Goal: Task Accomplishment & Management: Complete application form

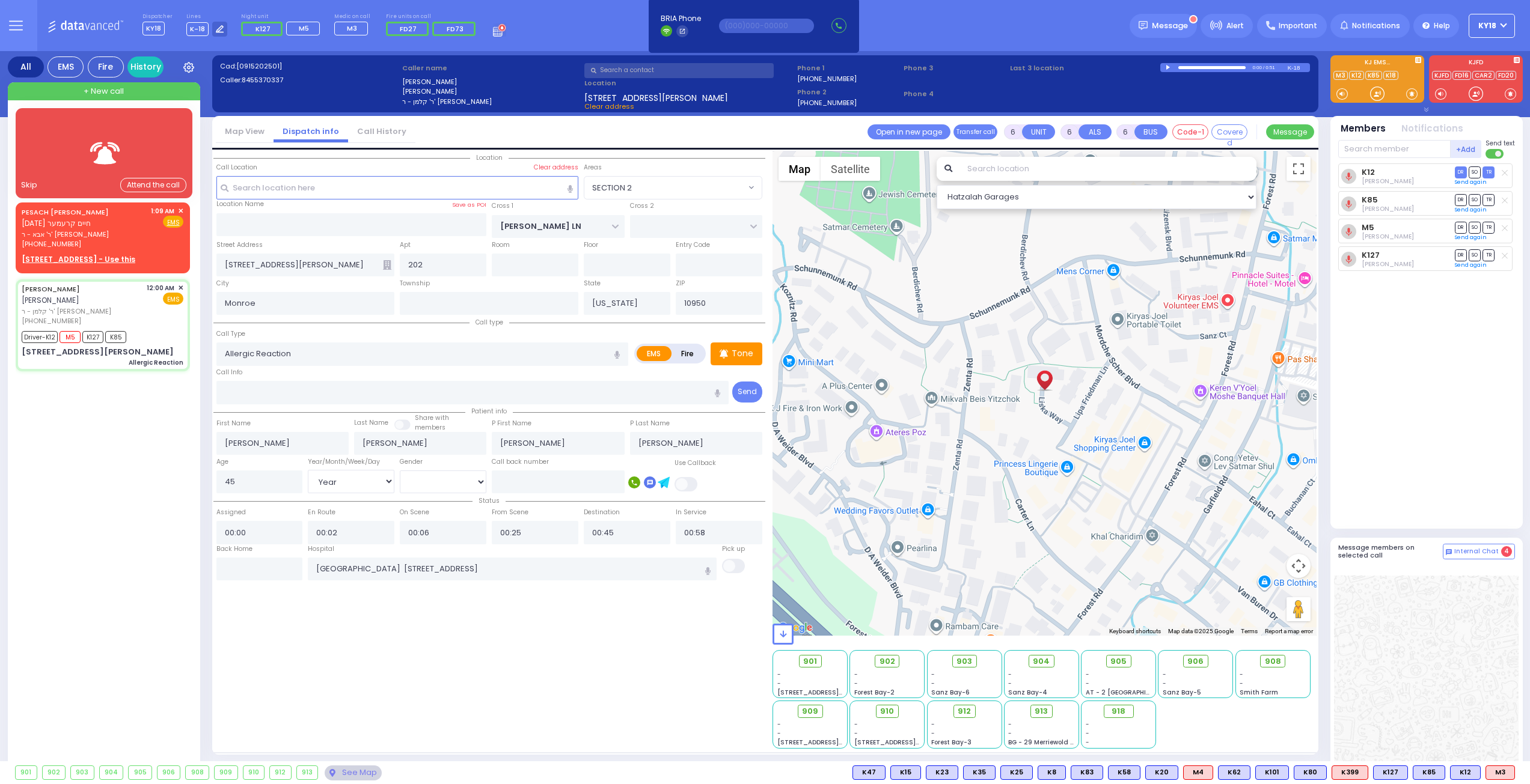
select select "SECTION 2"
select select "Year"
select select "[DEMOGRAPHIC_DATA]"
drag, startPoint x: 1214, startPoint y: 555, endPoint x: 1208, endPoint y: 559, distance: 7.2
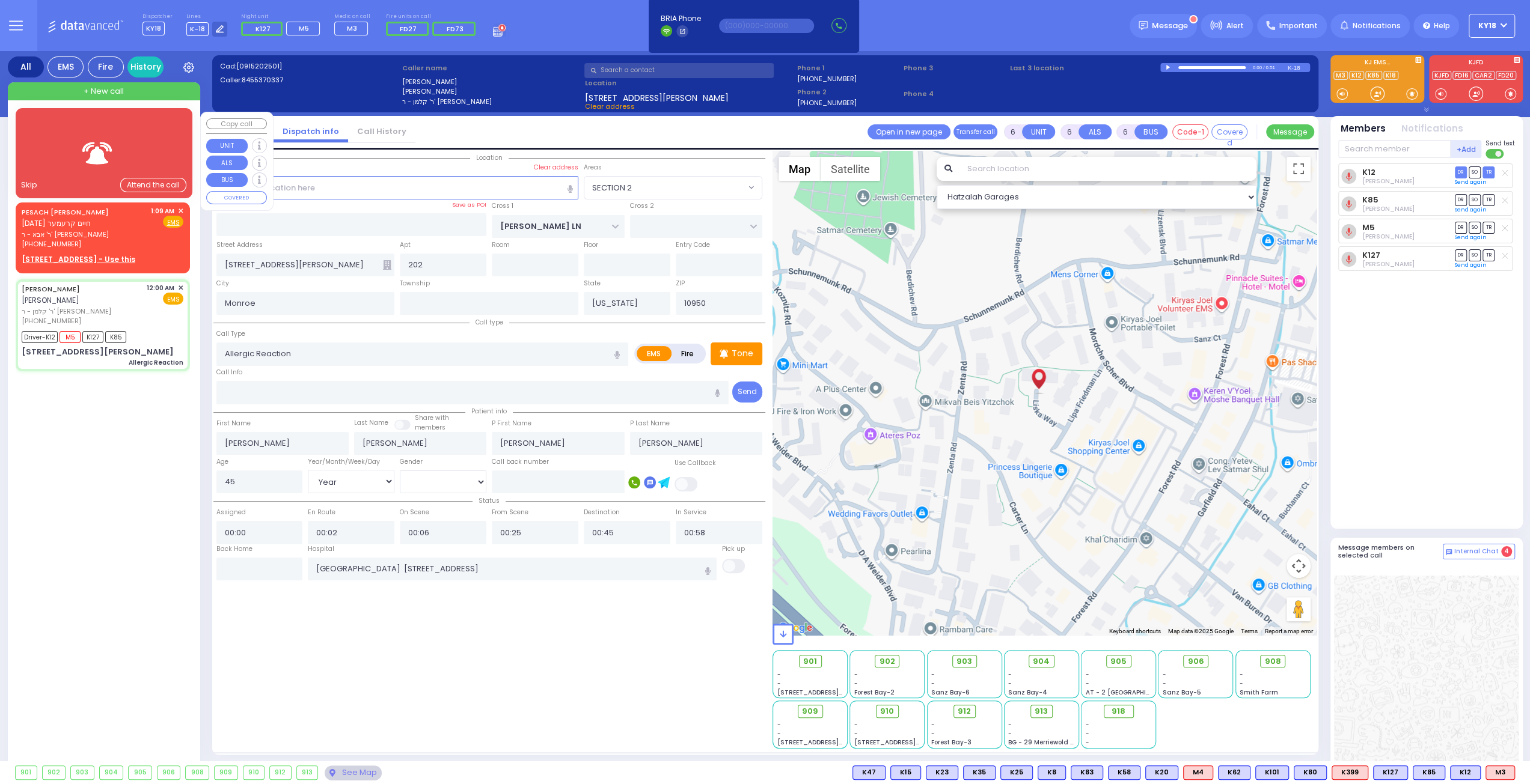
click at [87, 135] on div at bounding box center [104, 153] width 142 height 59
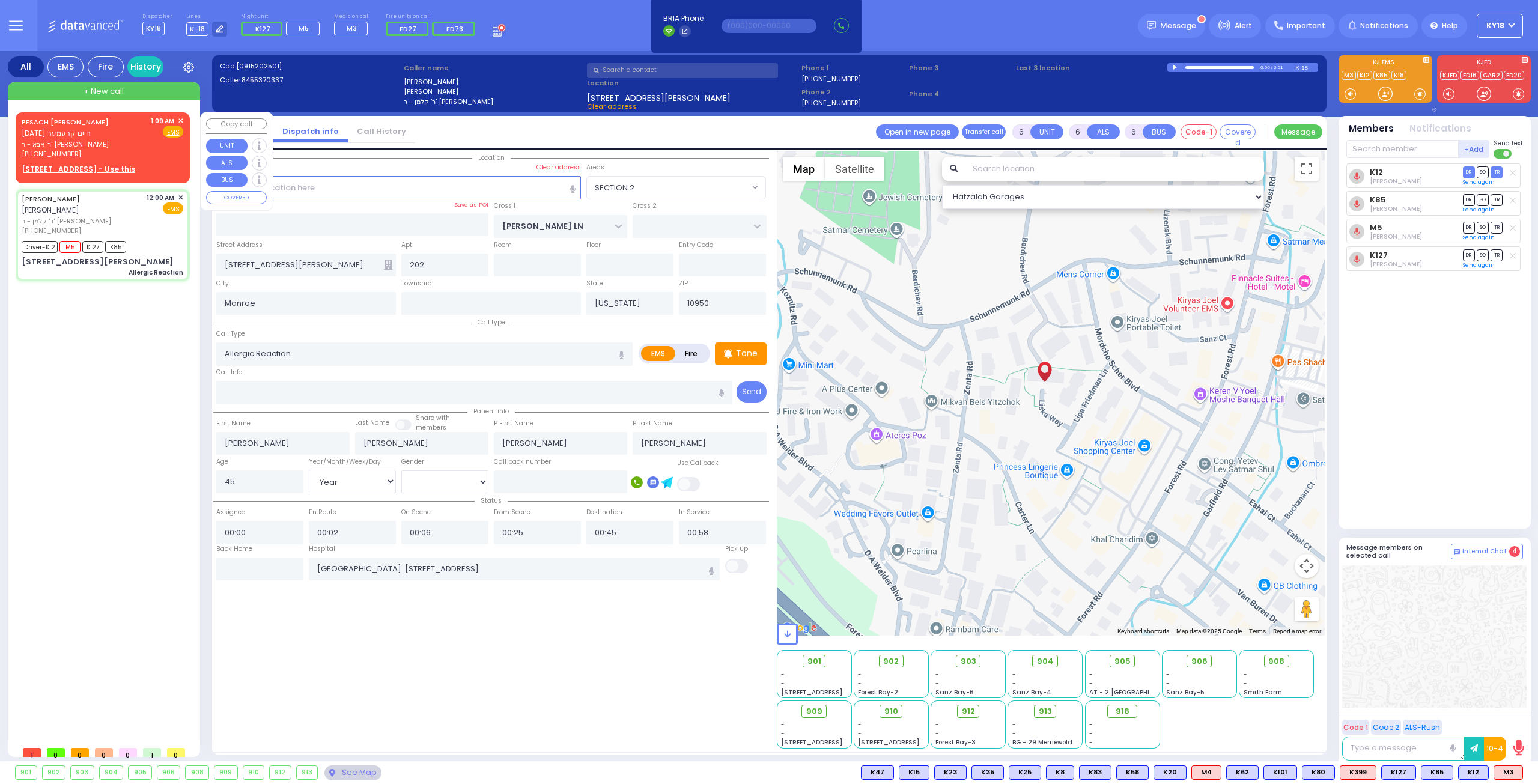
click at [145, 144] on span "ר' אבא - ר' [PERSON_NAME]" at bounding box center [84, 144] width 125 height 10
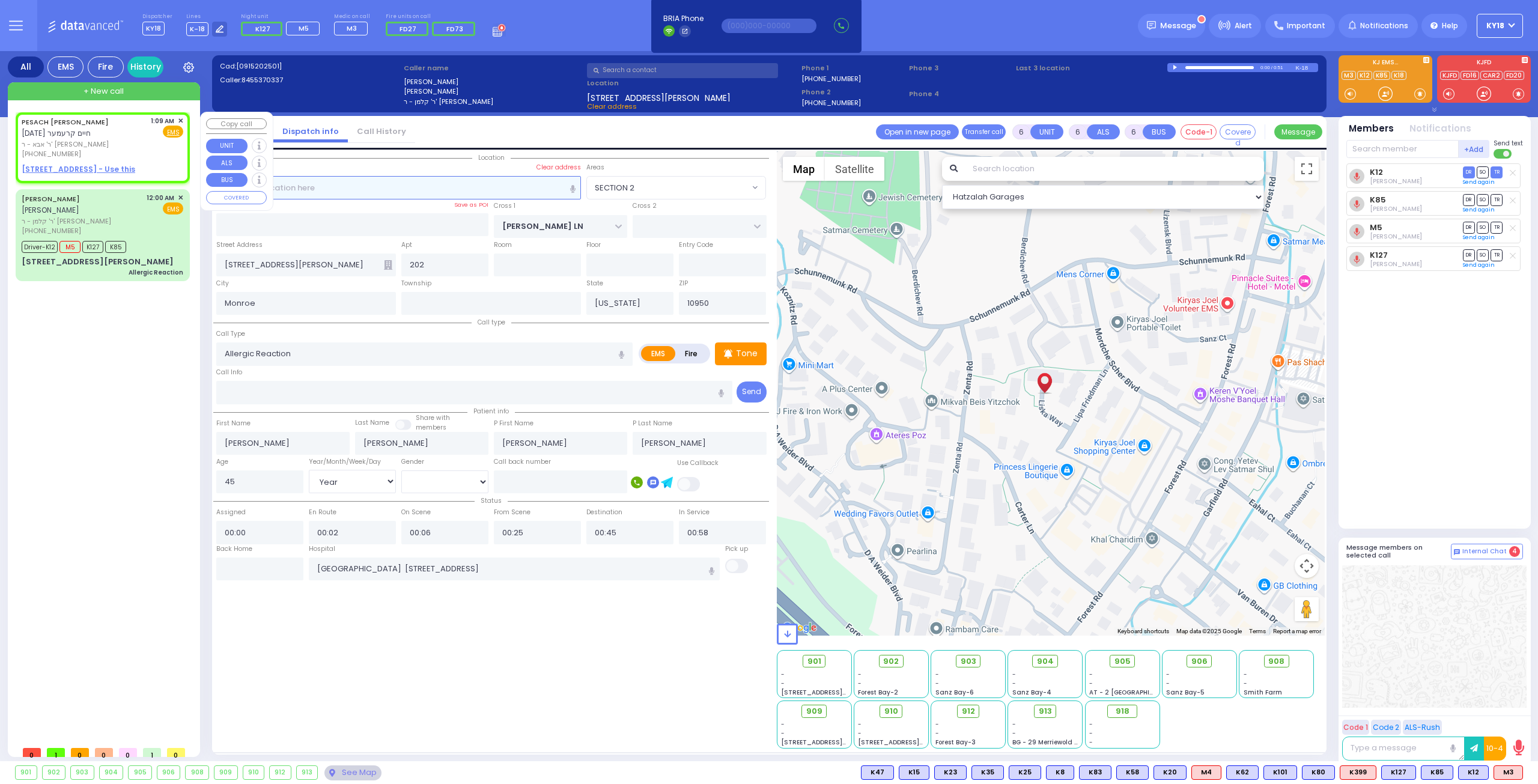
type input "2"
type input "1"
select select
radio input "true"
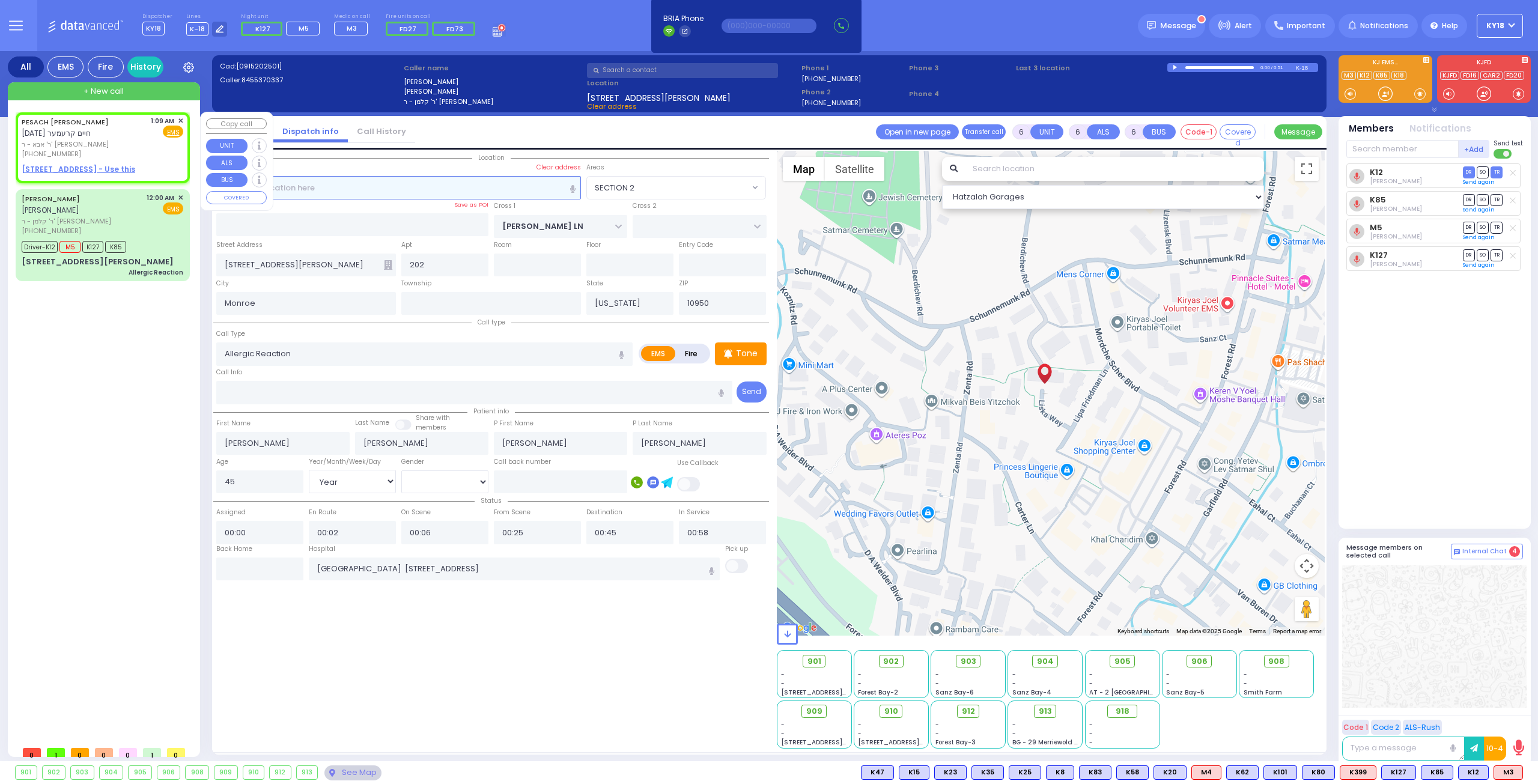
type input "PESACH [PERSON_NAME]"
type input "[PERSON_NAME]"
select select
type input "01:09"
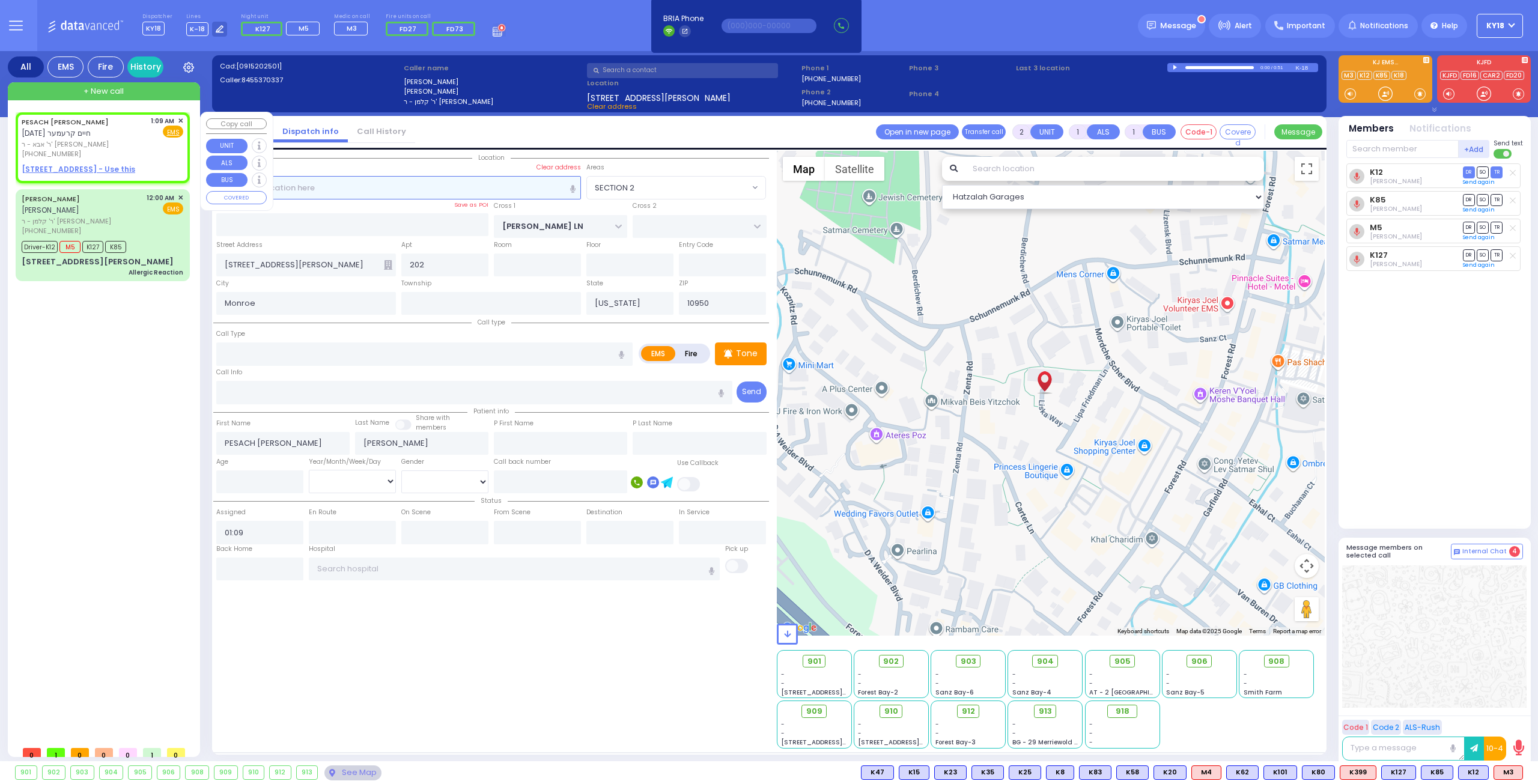
select select "Hatzalah Garages"
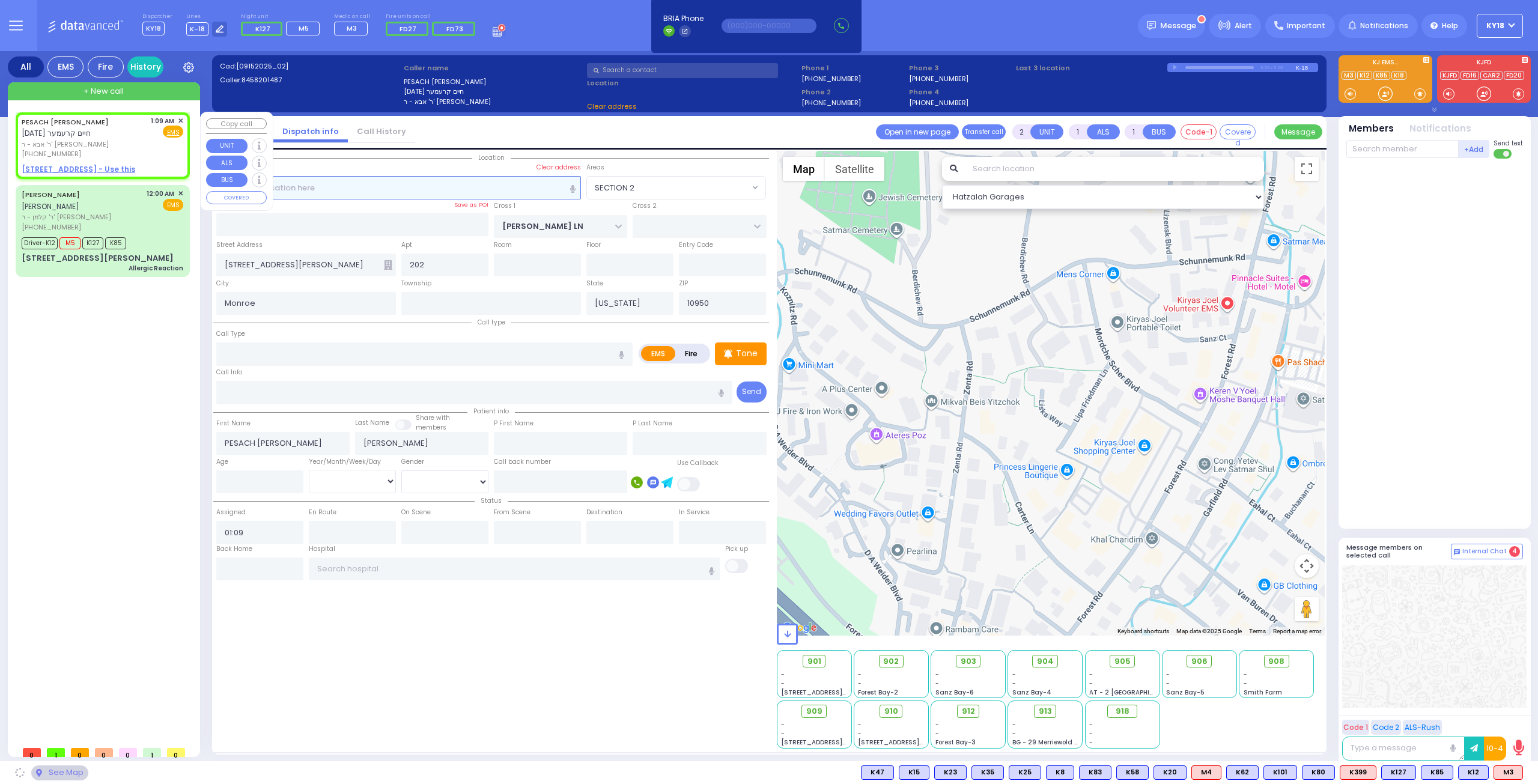
select select
radio input "true"
select select
select select "Hatzalah Garages"
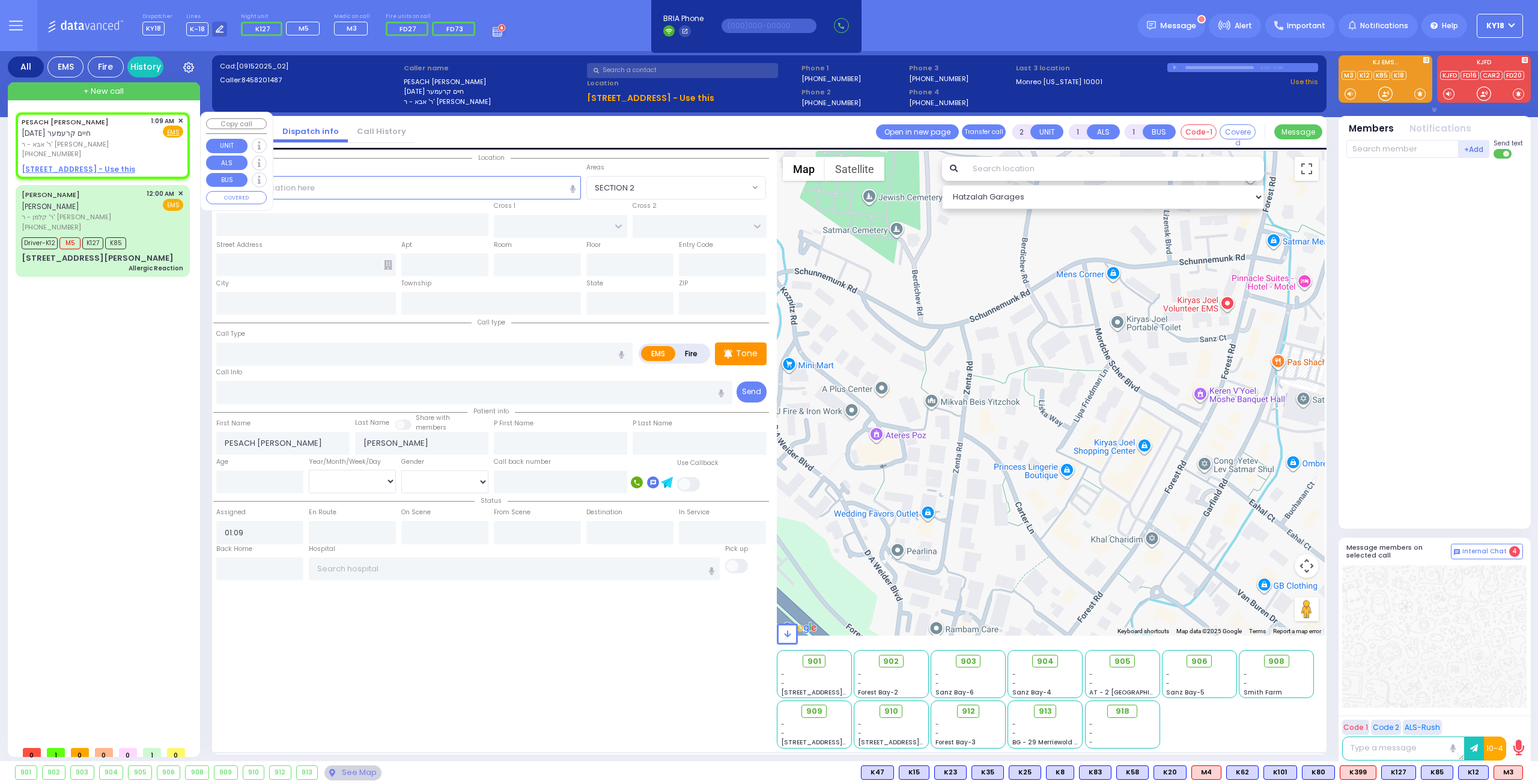
click at [179, 119] on span "✕" at bounding box center [180, 121] width 5 height 10
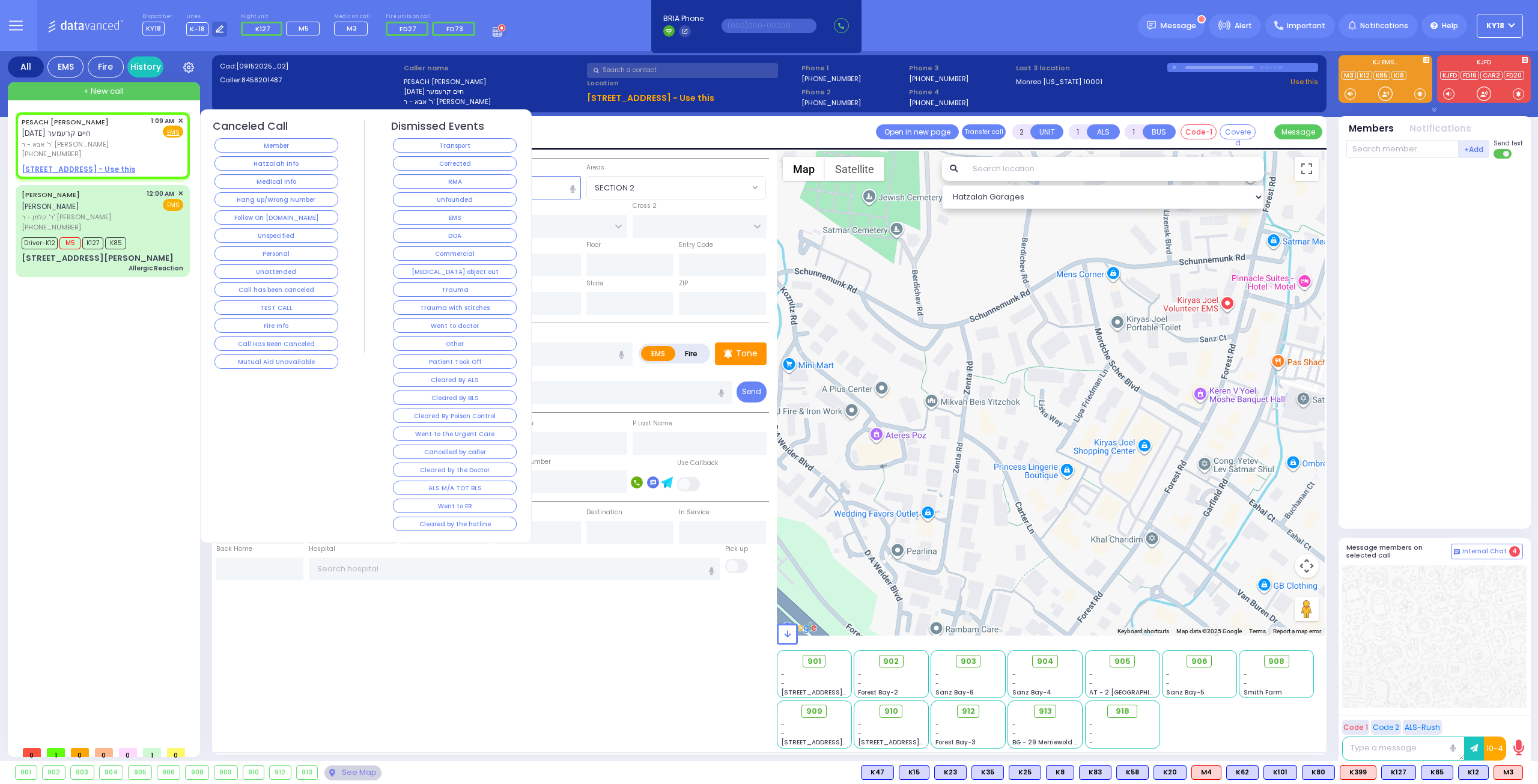
click at [253, 202] on button "Hang up/Wrong Number" at bounding box center [276, 199] width 124 height 15
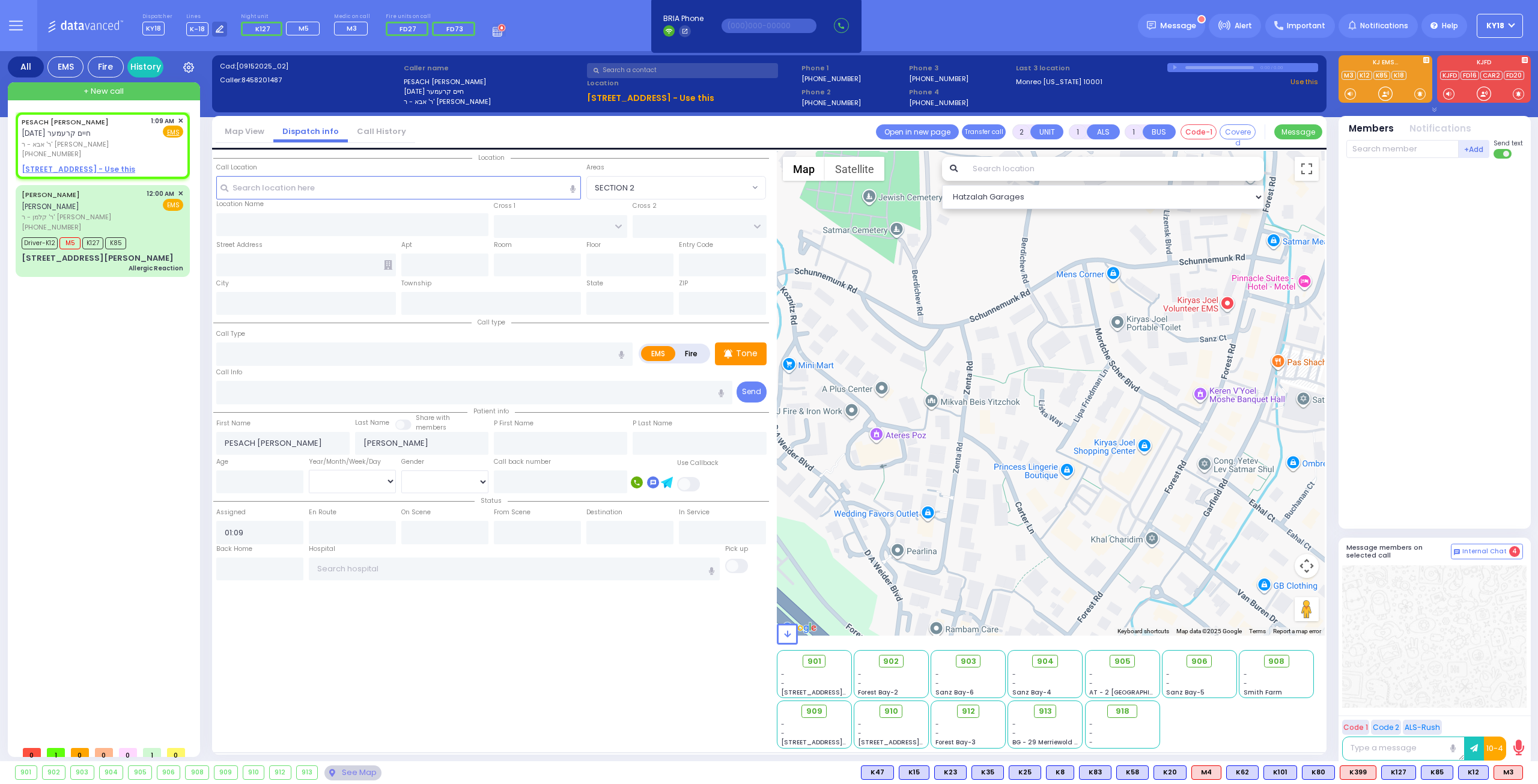
select select
radio input "true"
select select
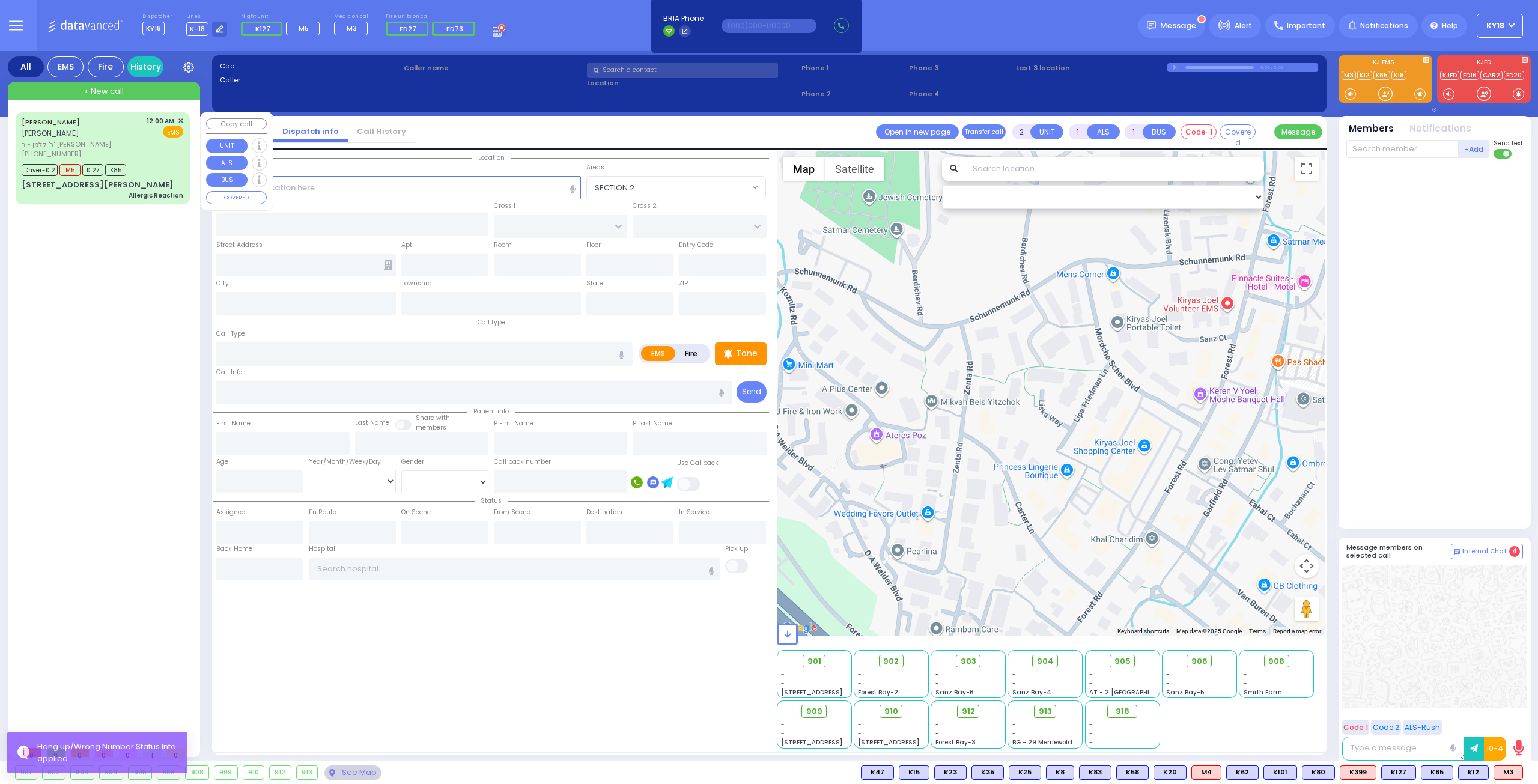
click at [155, 162] on div "Driver-K12 M5 K127 K85" at bounding box center [103, 169] width 162 height 15
type input "6"
select select
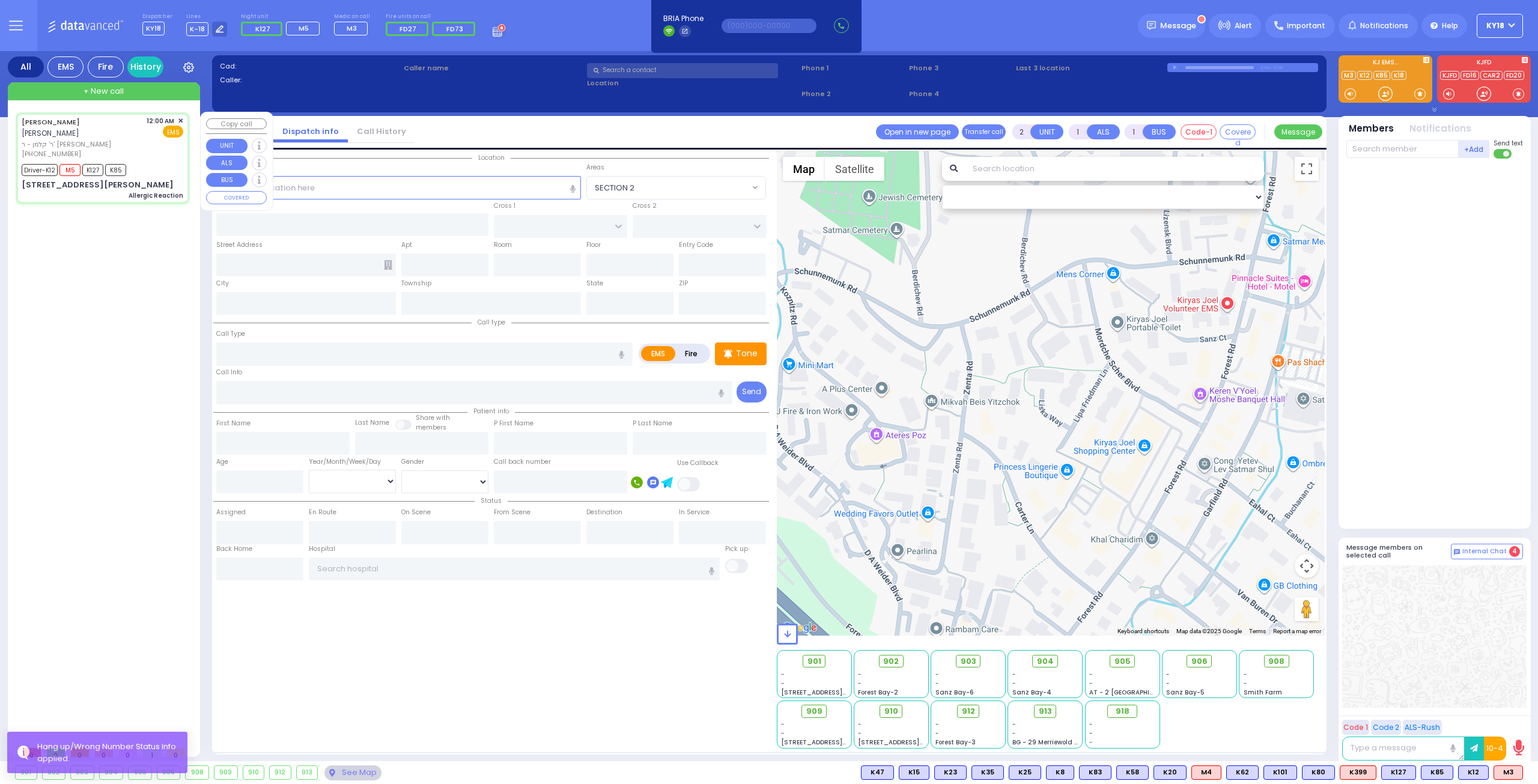
type input "Allergic Reaction"
radio input "true"
type input "[PERSON_NAME]"
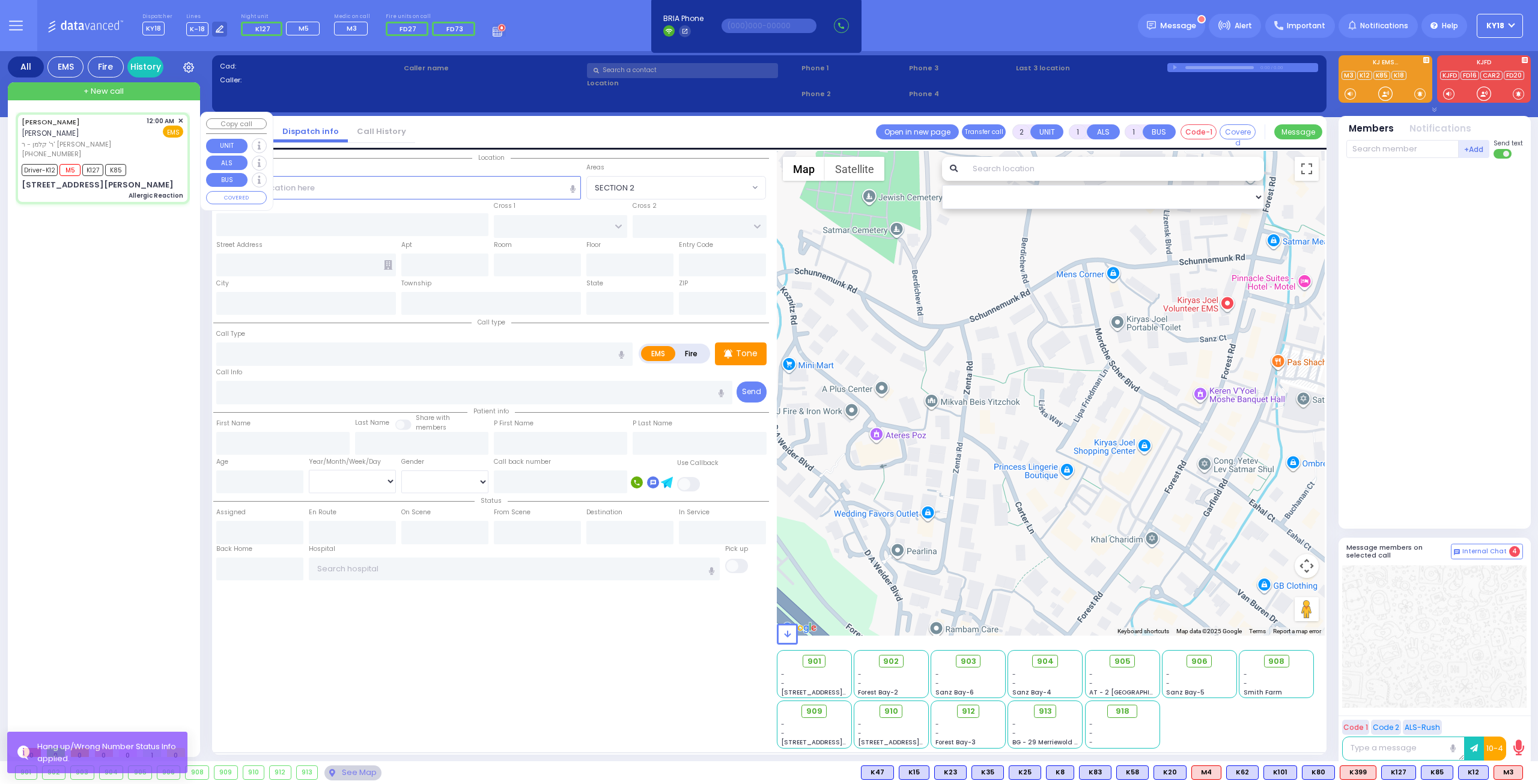
type input "[PERSON_NAME]"
type input "45"
select select "Year"
select select "[DEMOGRAPHIC_DATA]"
type input "00:00"
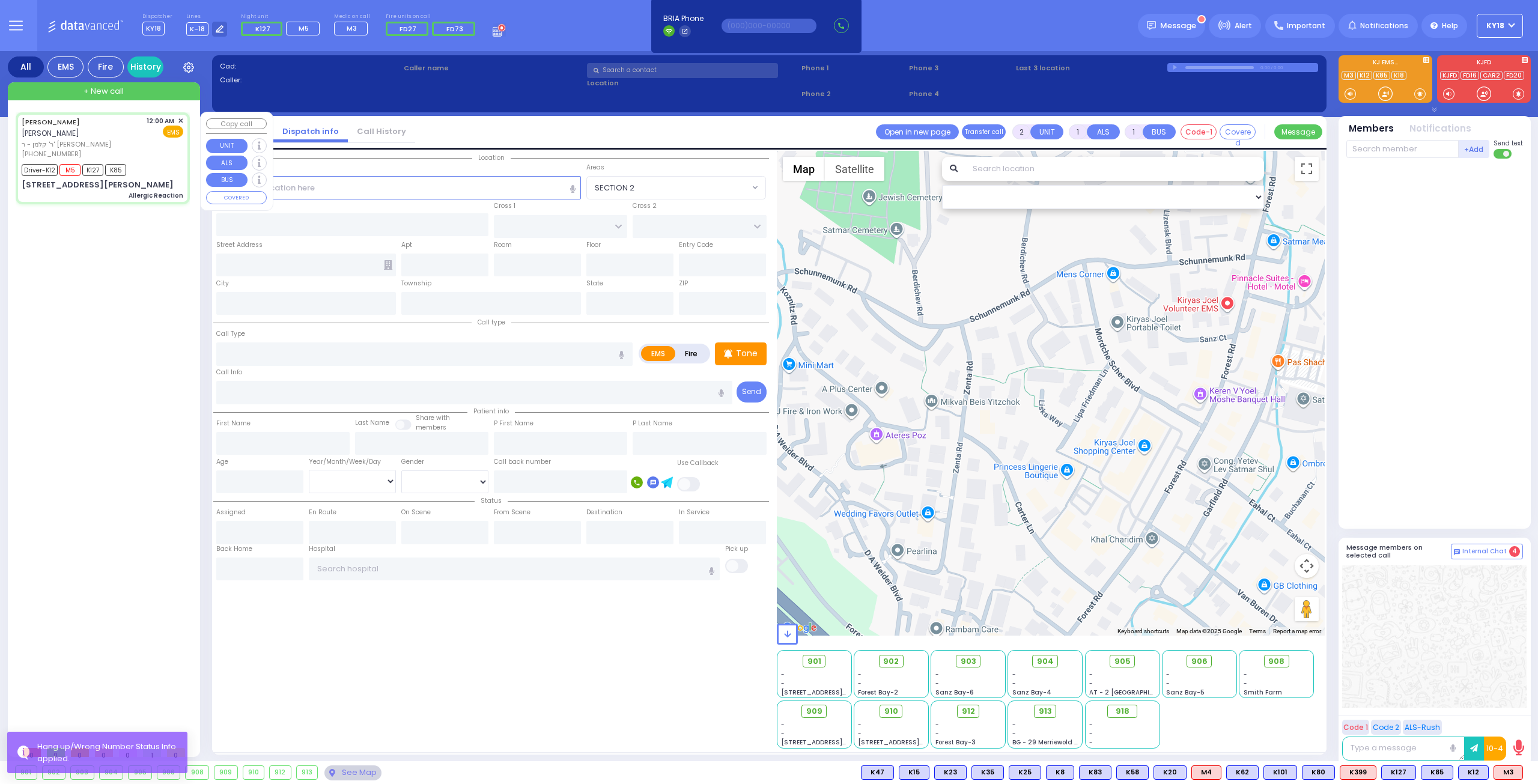
type input "00:02"
type input "00:06"
type input "00:25"
type input "00:45"
type input "00:58"
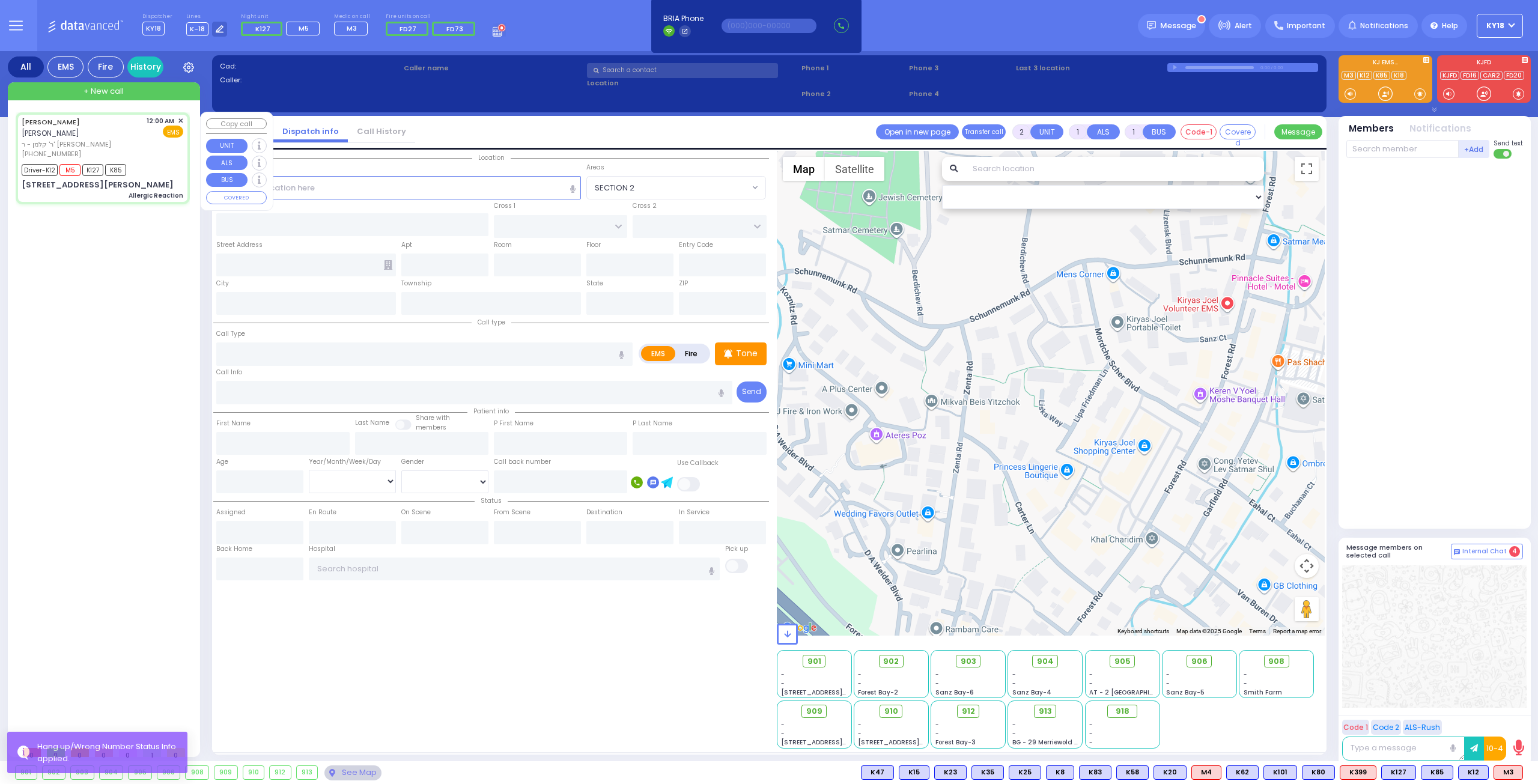
type input "[GEOGRAPHIC_DATA] [STREET_ADDRESS]"
type input "[PERSON_NAME] LN"
type input "[STREET_ADDRESS][PERSON_NAME]"
type input "202"
type input "Monroe"
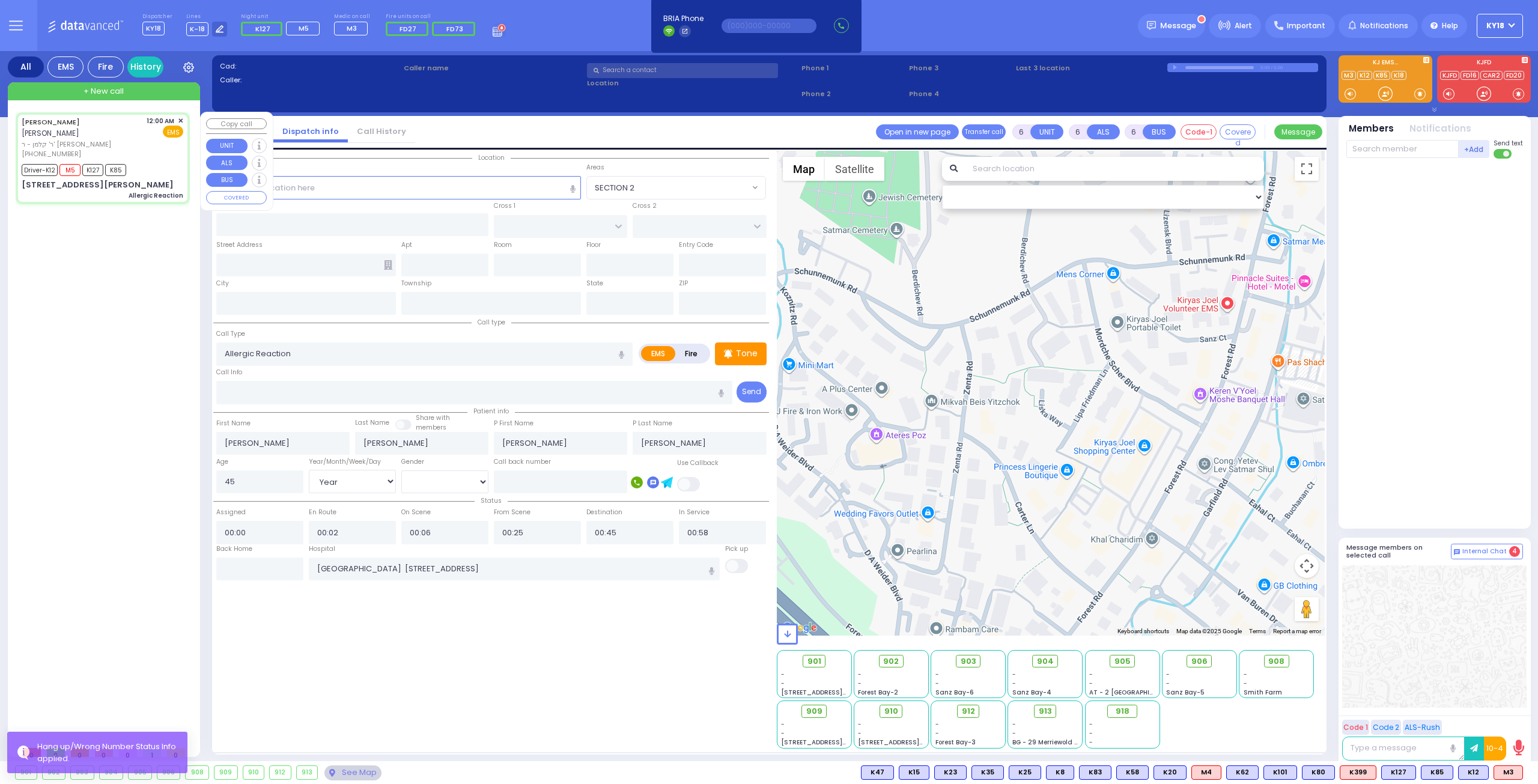
type input "[US_STATE]"
type input "10950"
select select "Hatzalah Garages"
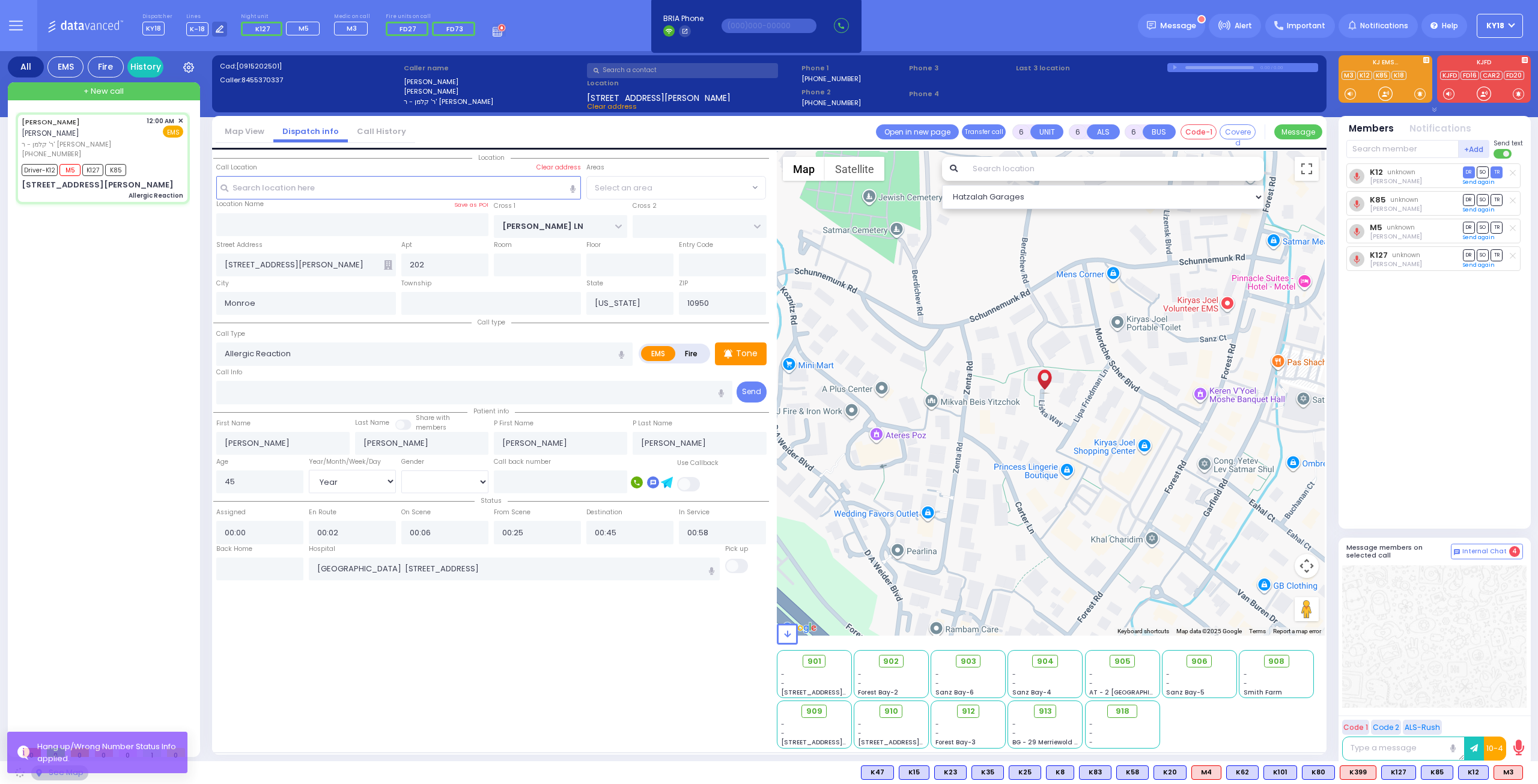
select select "SECTION 2"
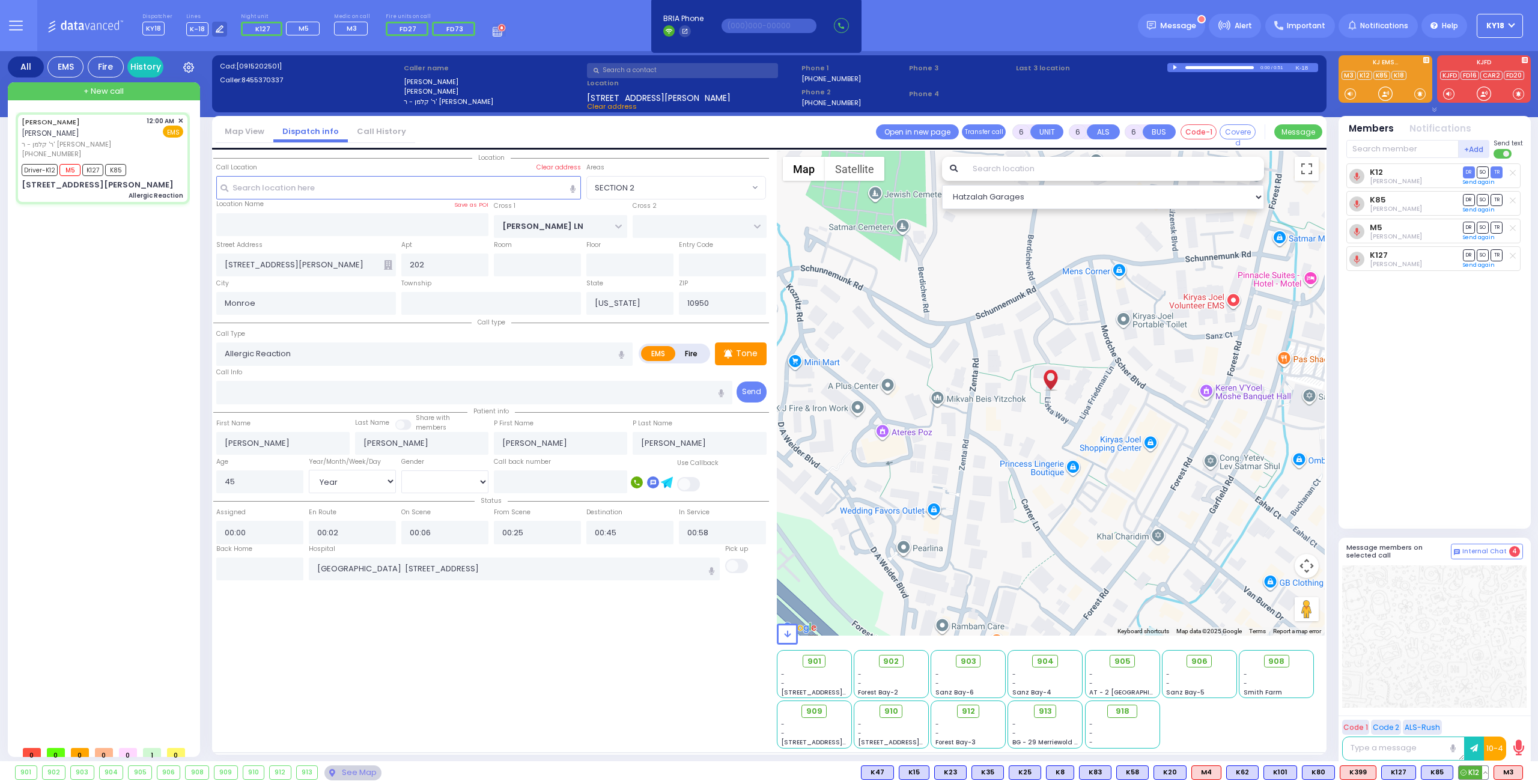
click at [1487, 775] on button at bounding box center [1485, 772] width 6 height 13
click at [1472, 717] on icon at bounding box center [1476, 719] width 12 height 12
click at [1480, 705] on icon at bounding box center [1476, 702] width 12 height 12
click at [136, 161] on div "Driver-K12 M5 K127 K85" at bounding box center [103, 169] width 162 height 15
select select
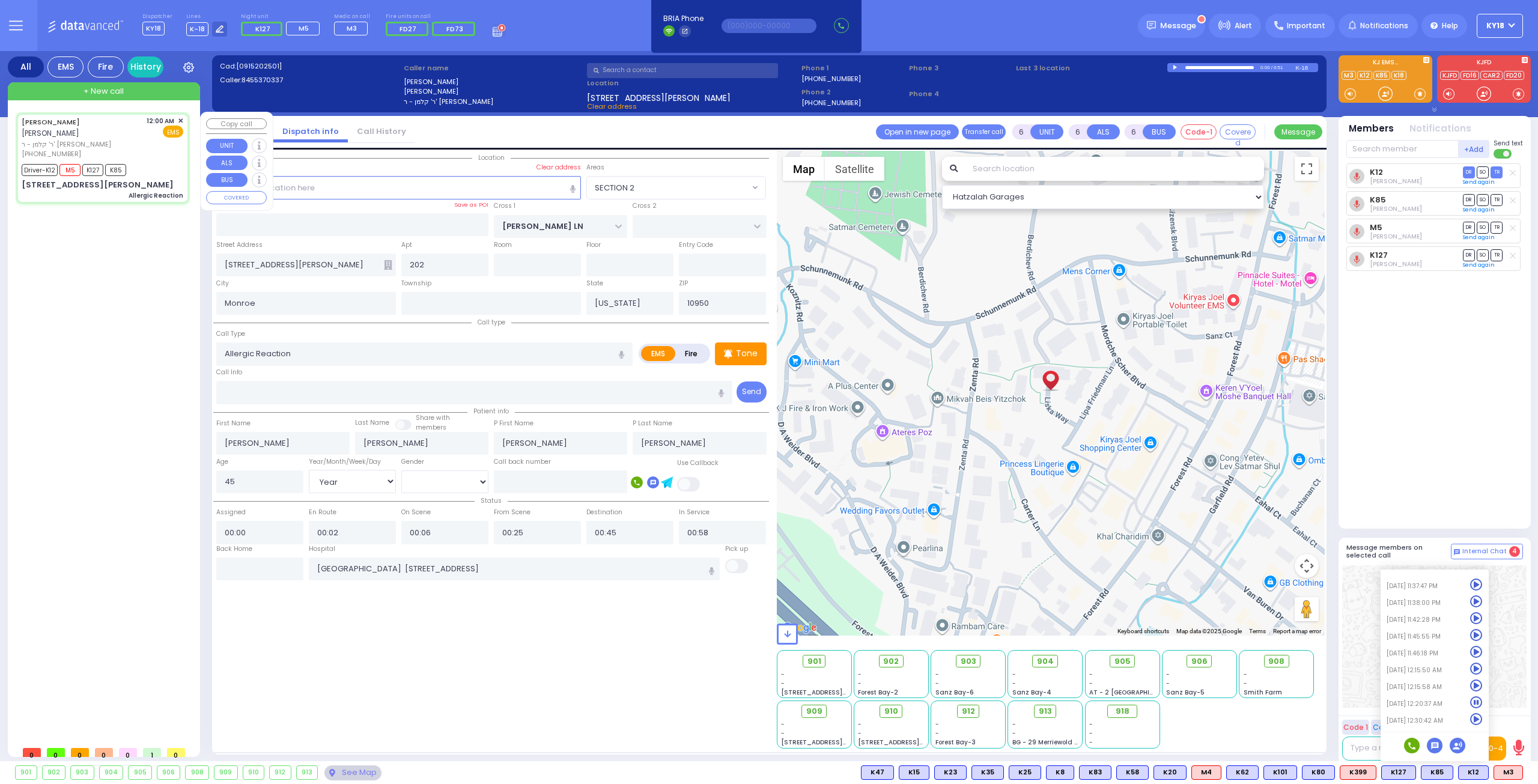
radio input "true"
select select "Year"
select select "[DEMOGRAPHIC_DATA]"
select select "Hatzalah Garages"
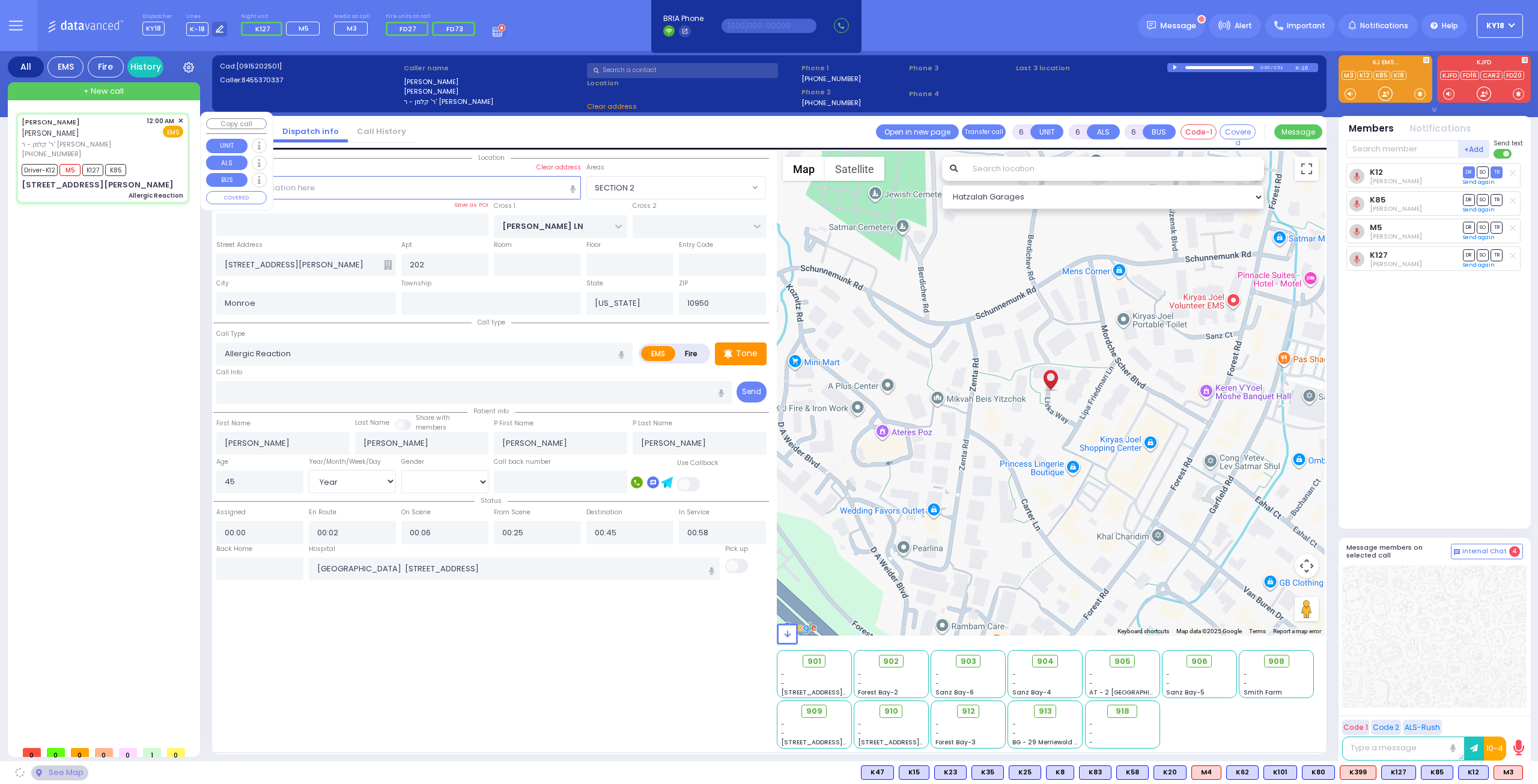
select select "SECTION 2"
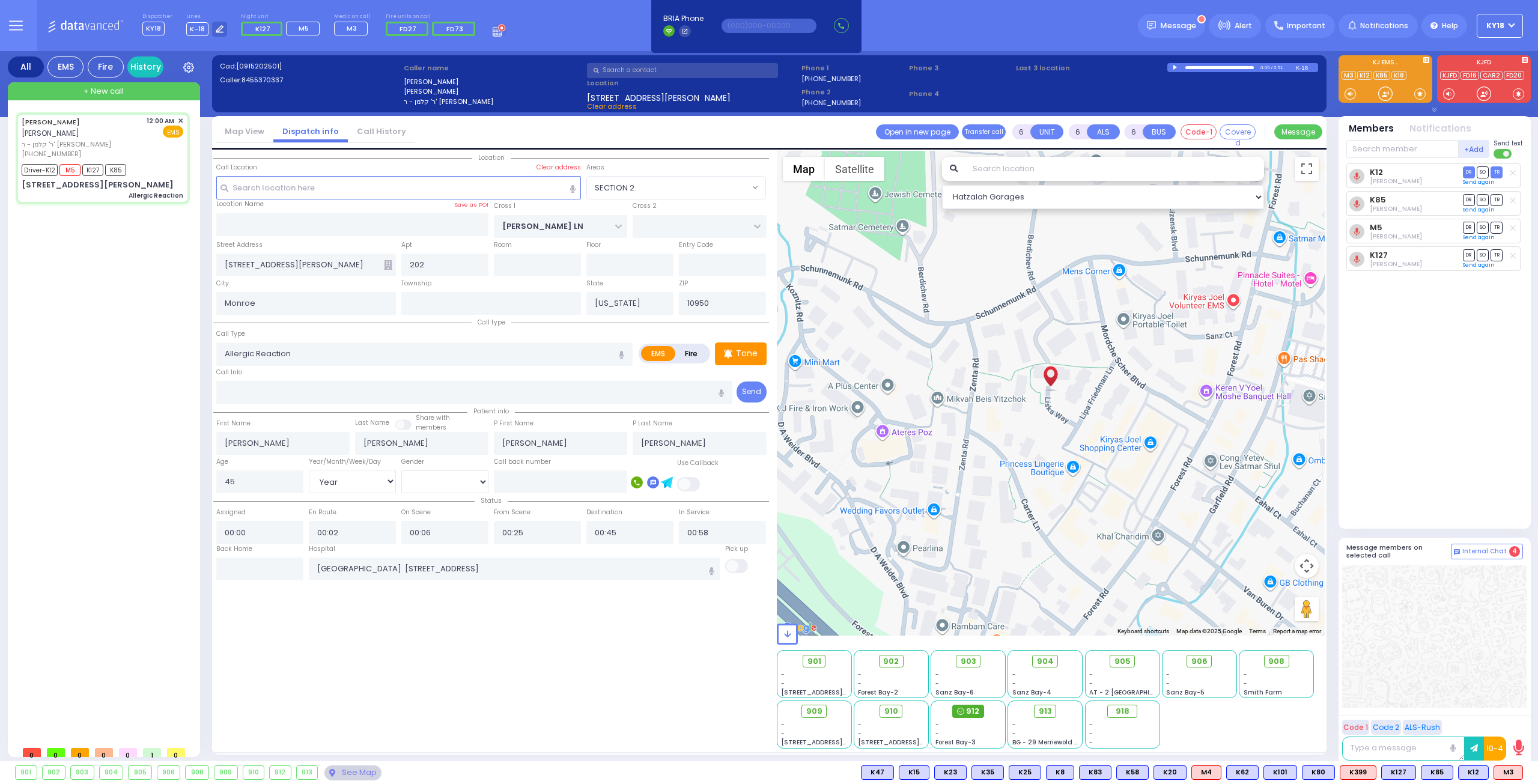
click at [969, 707] on span "912" at bounding box center [972, 711] width 13 height 12
select select
radio input "true"
select select "Year"
select select "[DEMOGRAPHIC_DATA]"
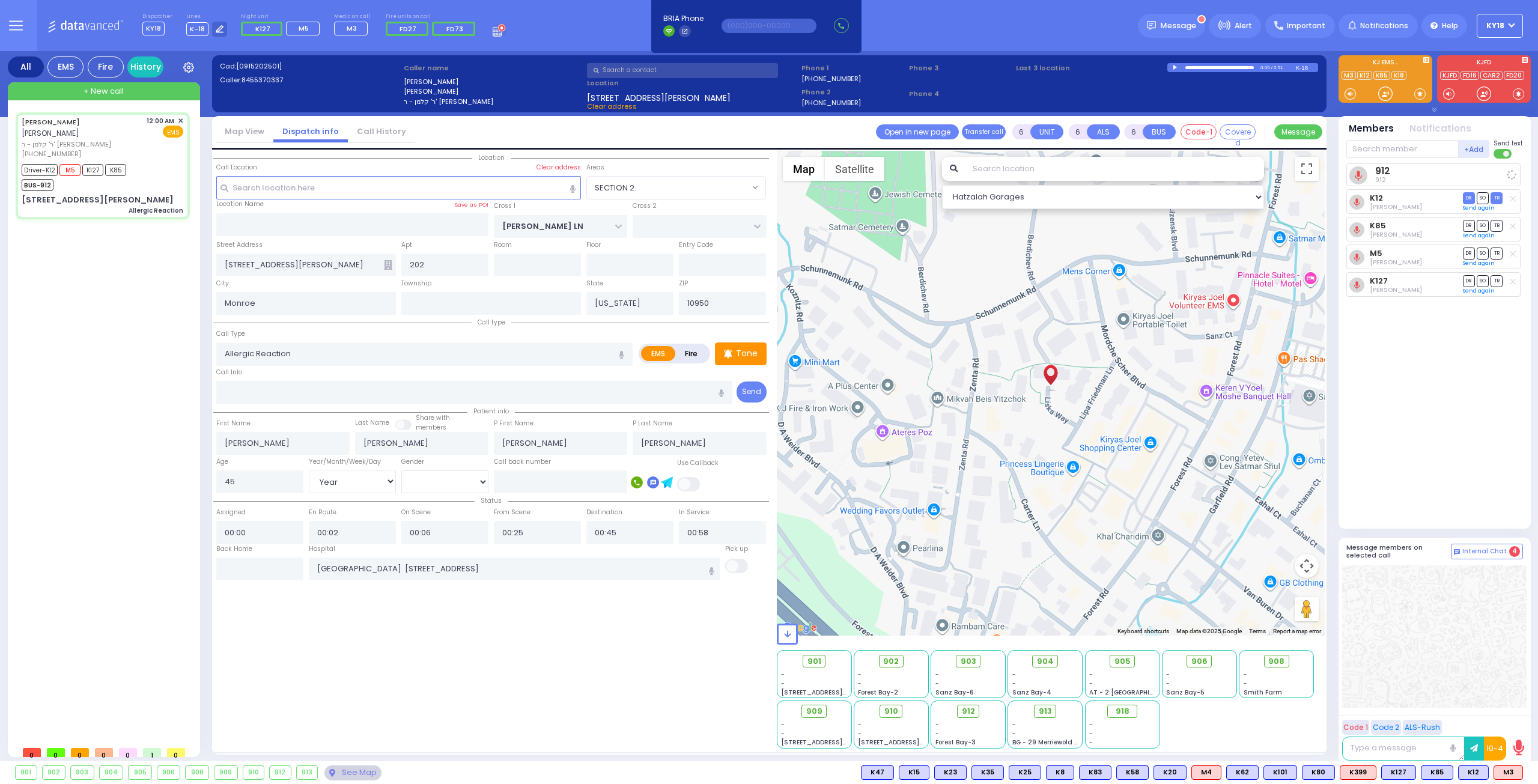
select select "Hatzalah Garages"
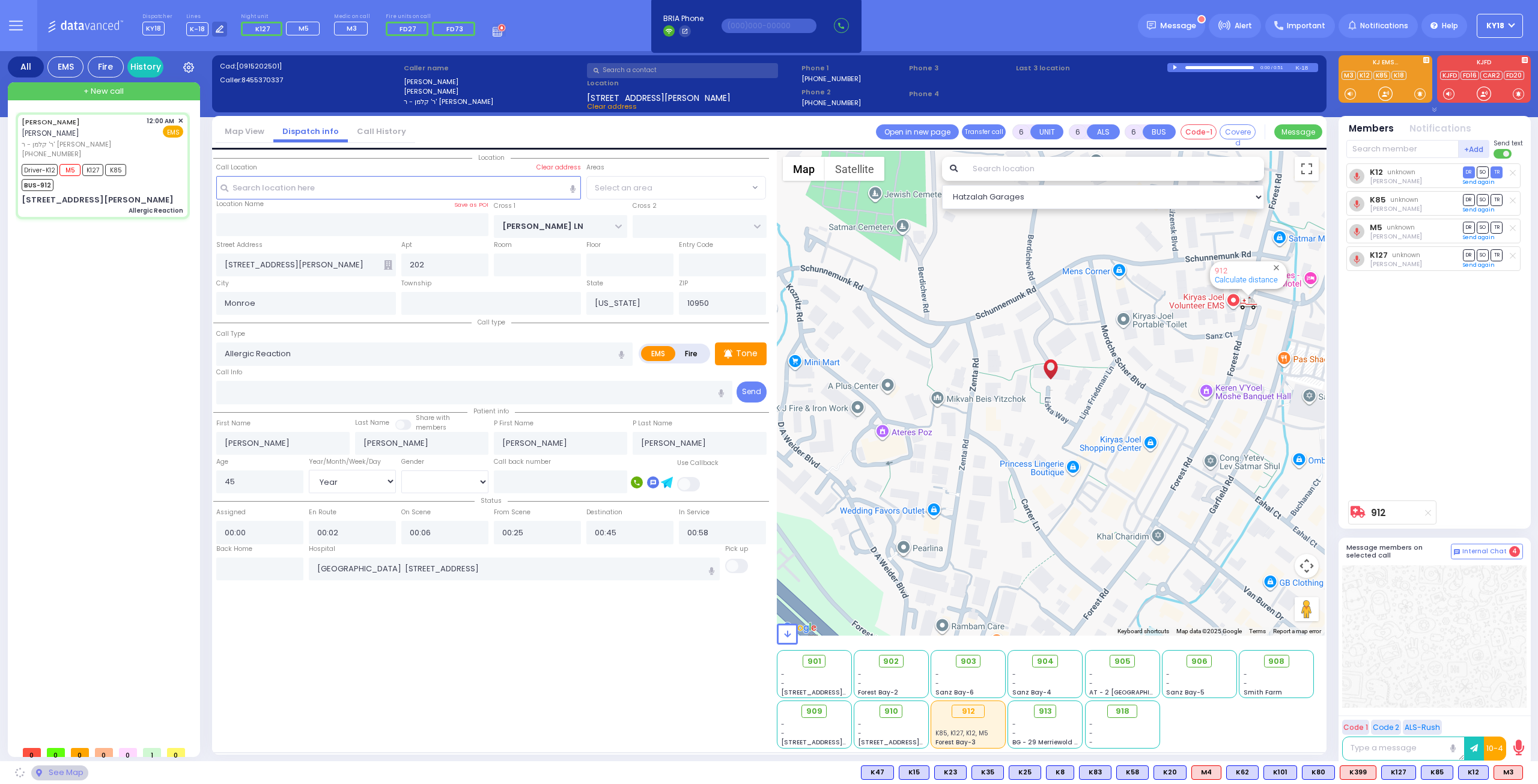
select select "SECTION 2"
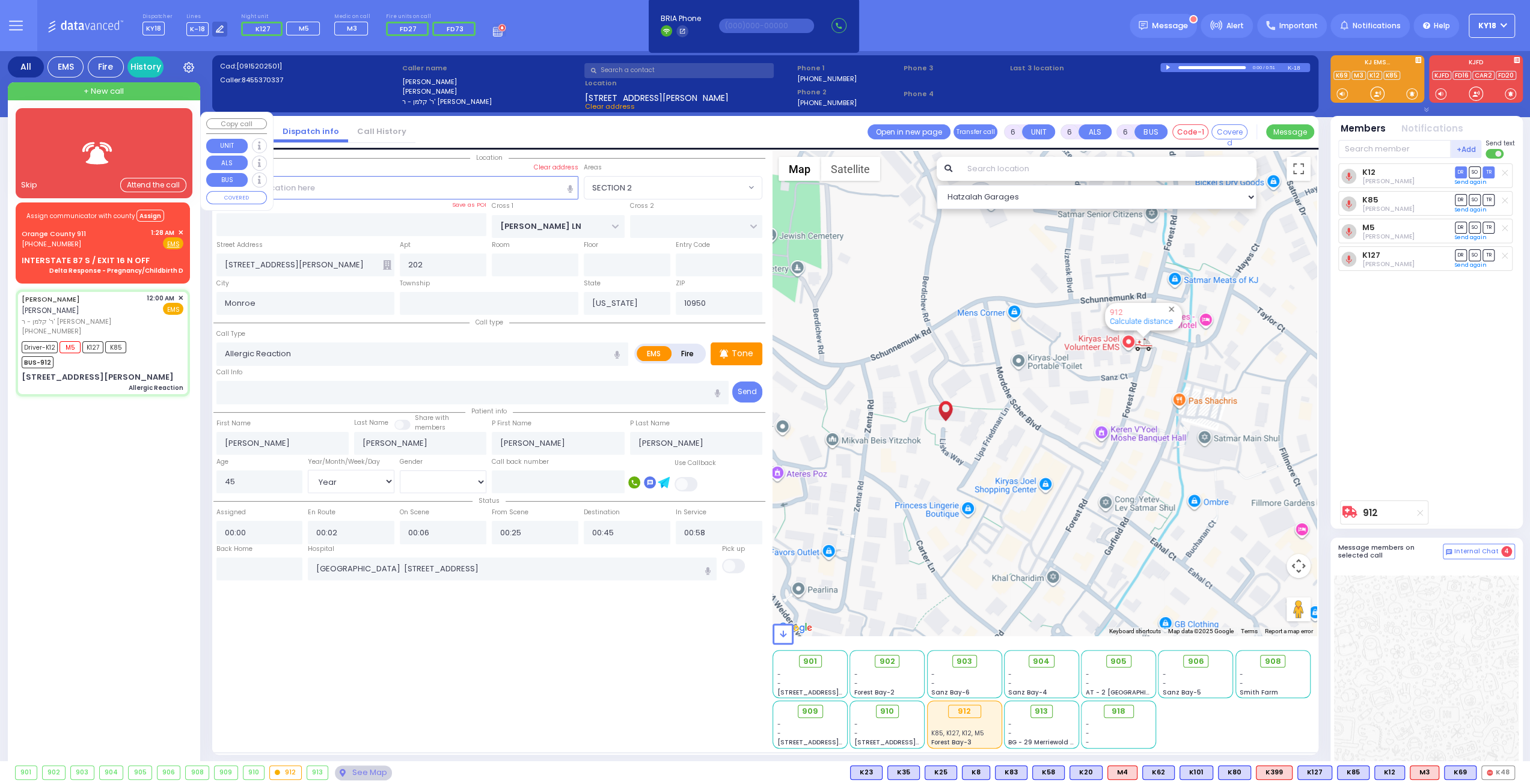
click at [190, 149] on div at bounding box center [103, 153] width 177 height 90
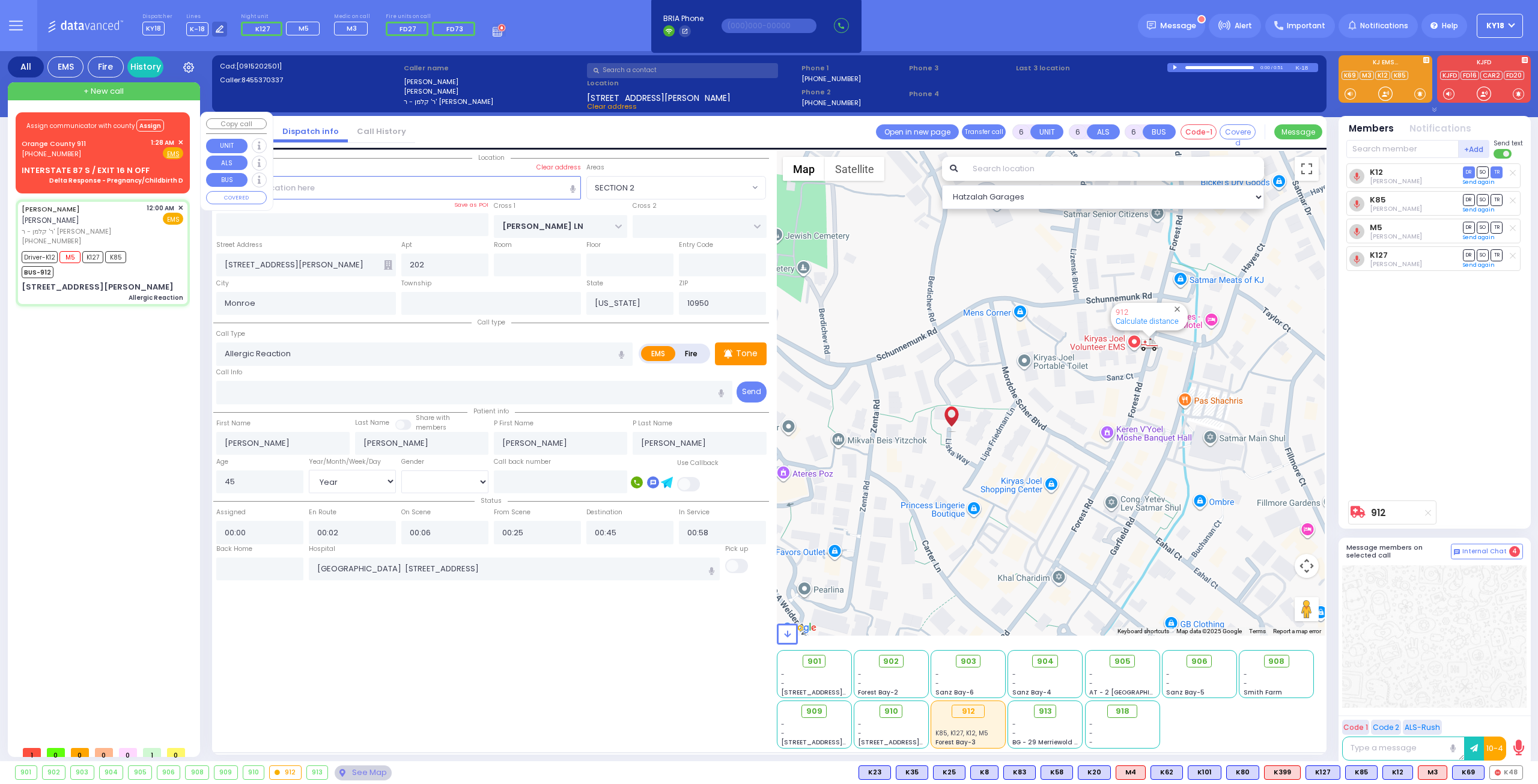
click at [147, 163] on div "Assign communicator with county Assign [GEOGRAPHIC_DATA] 911 [PHONE_NUMBER] 1:2…" at bounding box center [103, 151] width 169 height 73
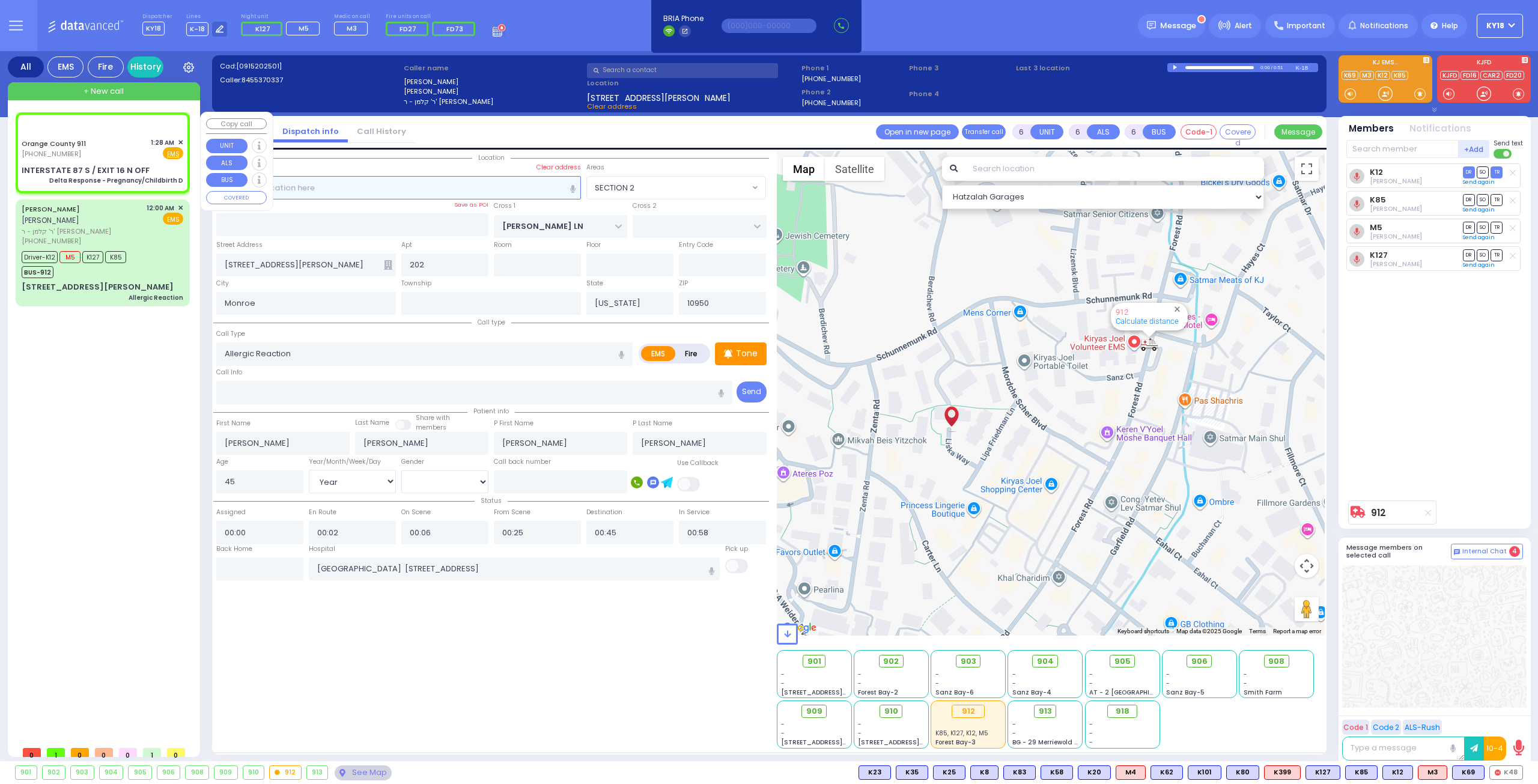
select select
type input "Delta Response - Pregnancy/Childbirth D"
radio input "true"
type input "Nature: : Delta Response - Pregnancy/Childbirth D Address: : INTERSTATE 87 S / …"
select select
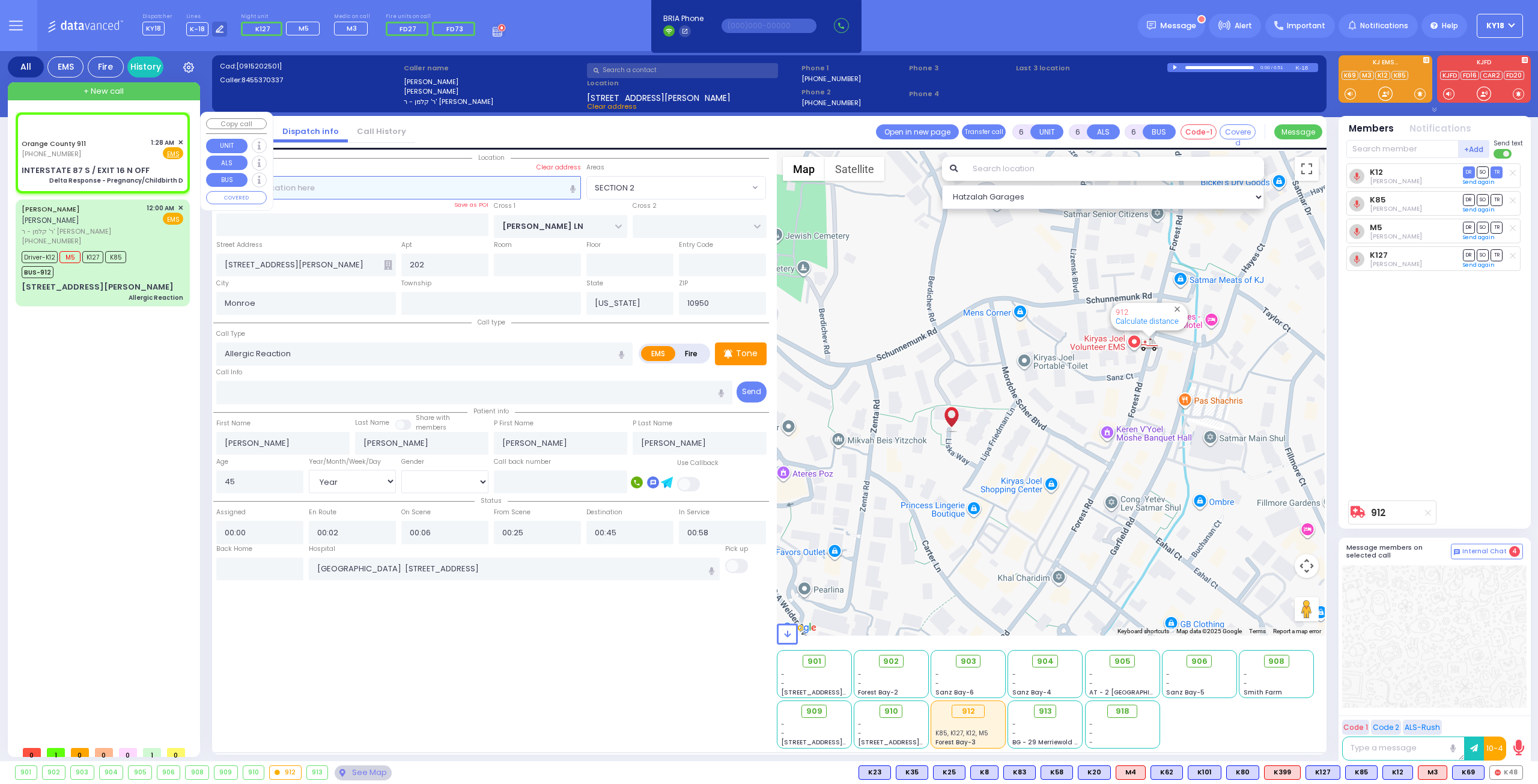
select select
select select "Hatzalah Garages"
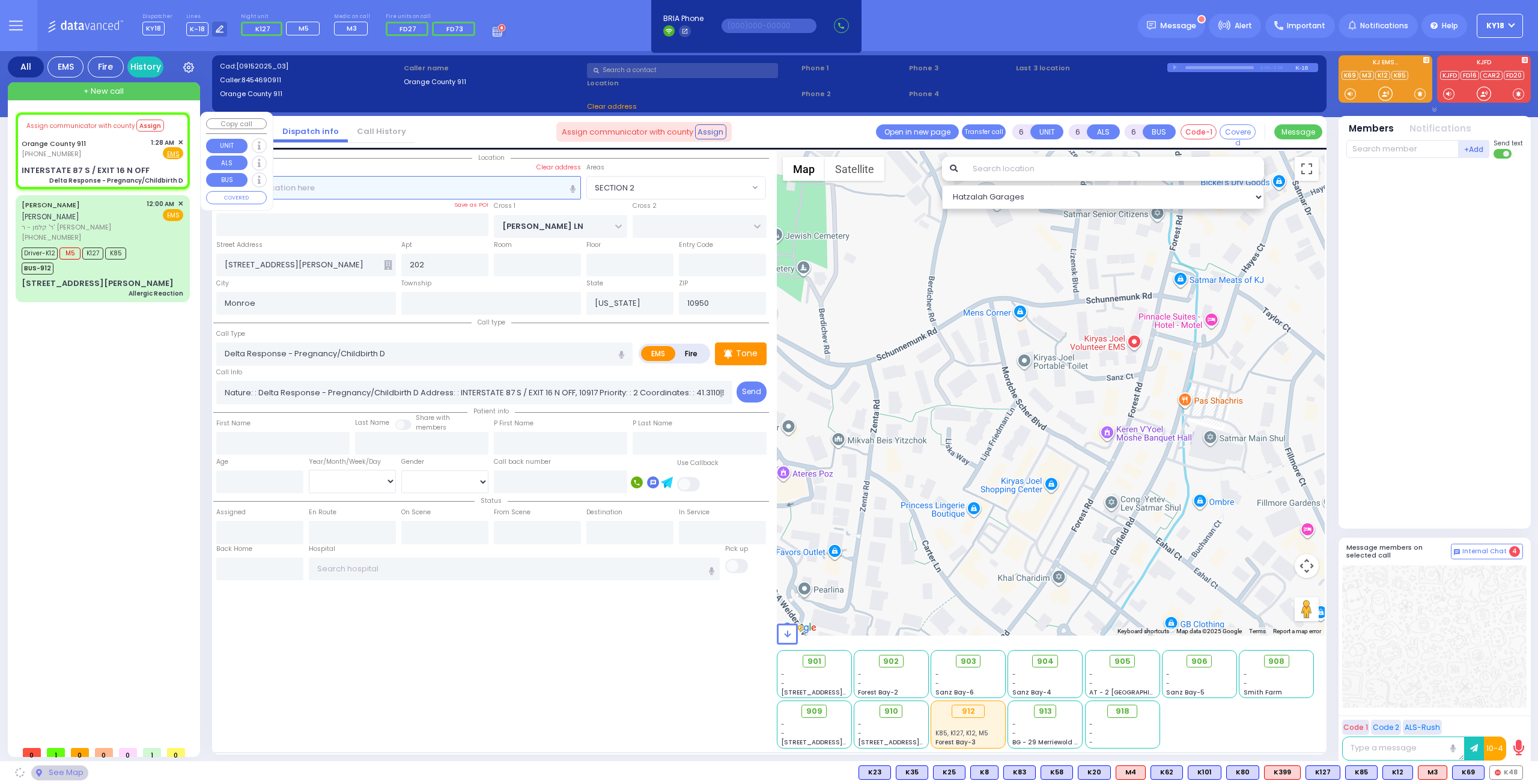
select select
radio input "true"
select select
select select "Hatzalah Garages"
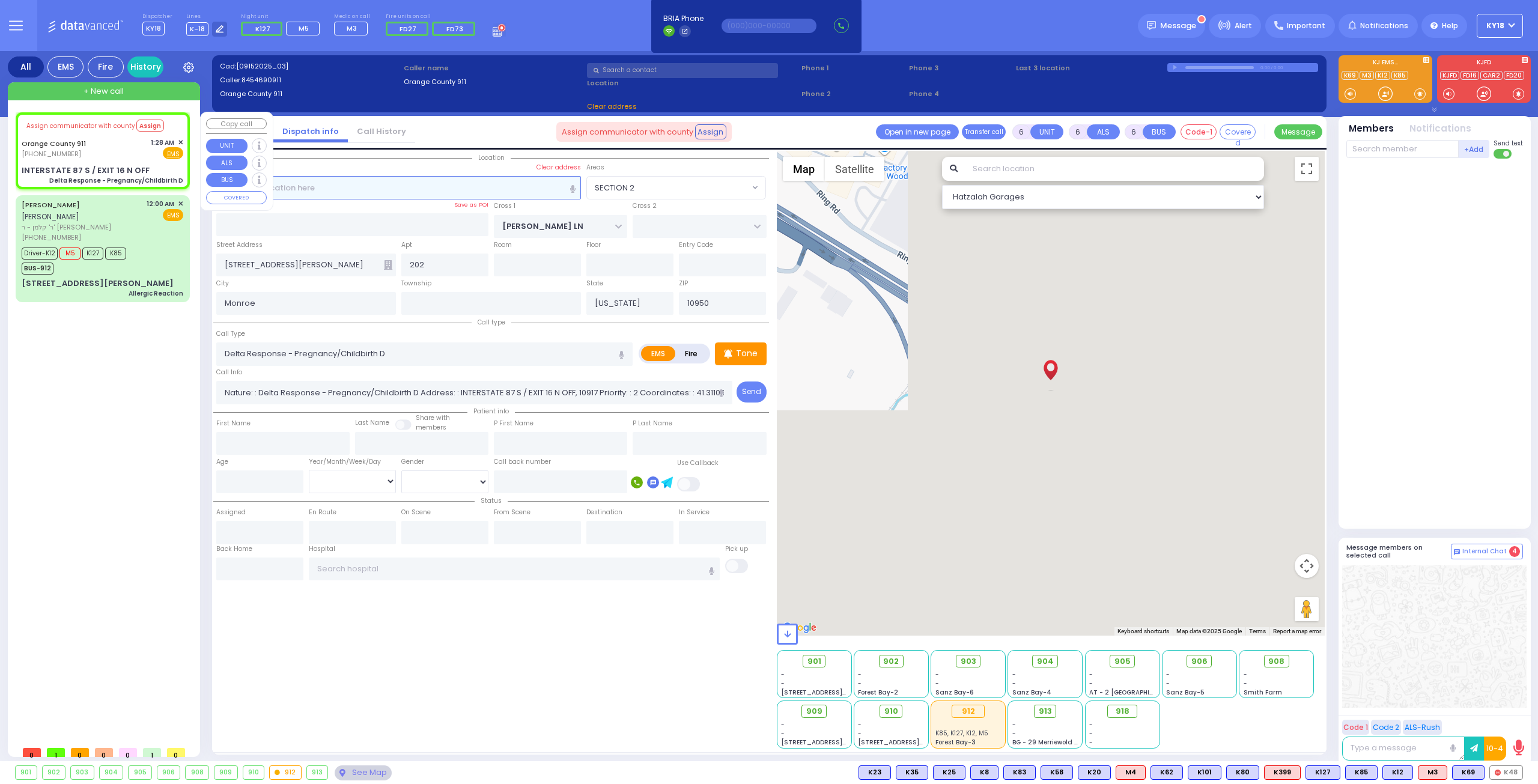
type input "INTERSTATE 87 S / EXIT 16 N OFF"
type input "10917"
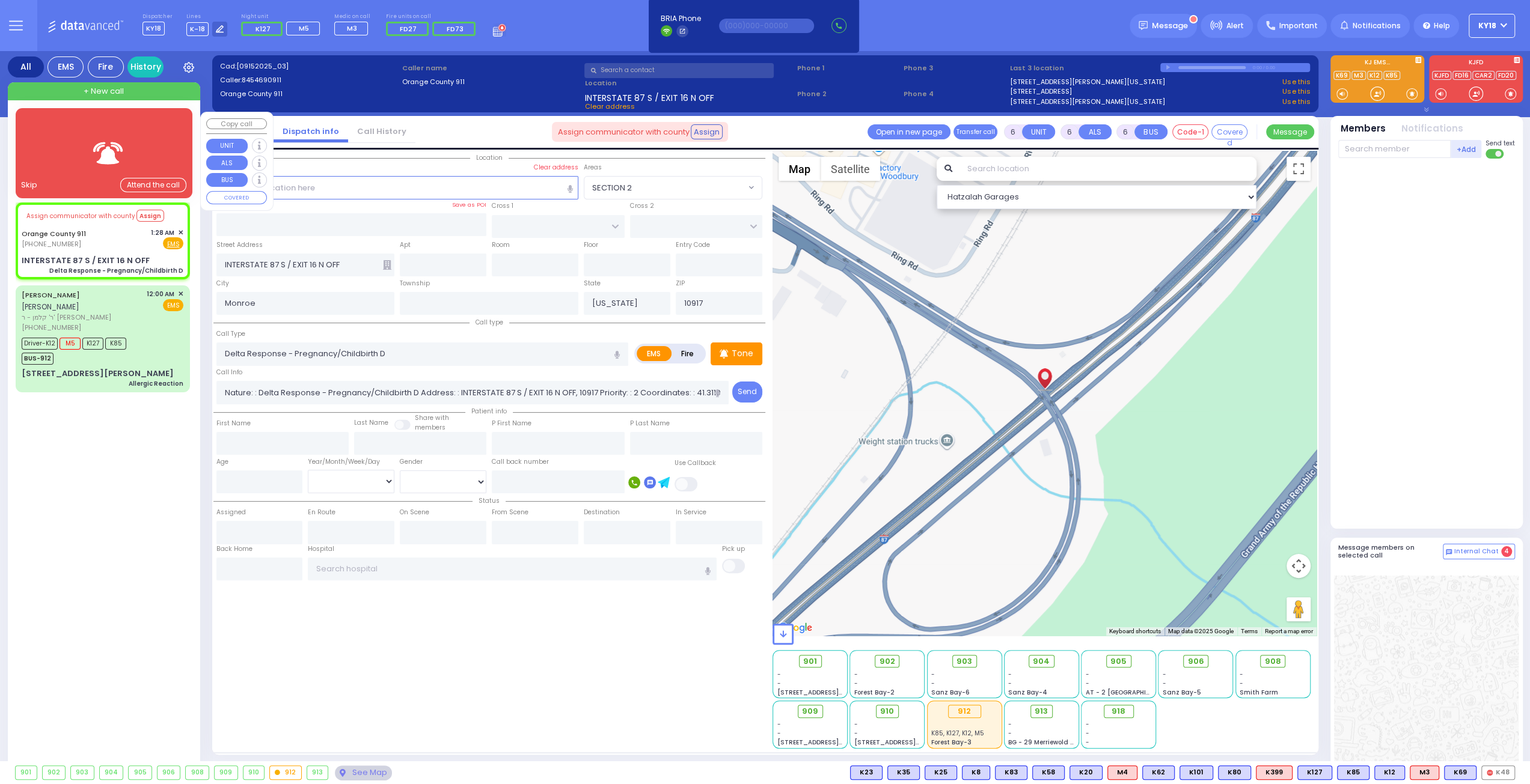
click at [98, 149] on img at bounding box center [109, 153] width 48 height 30
